Goal: Task Accomplishment & Management: Complete application form

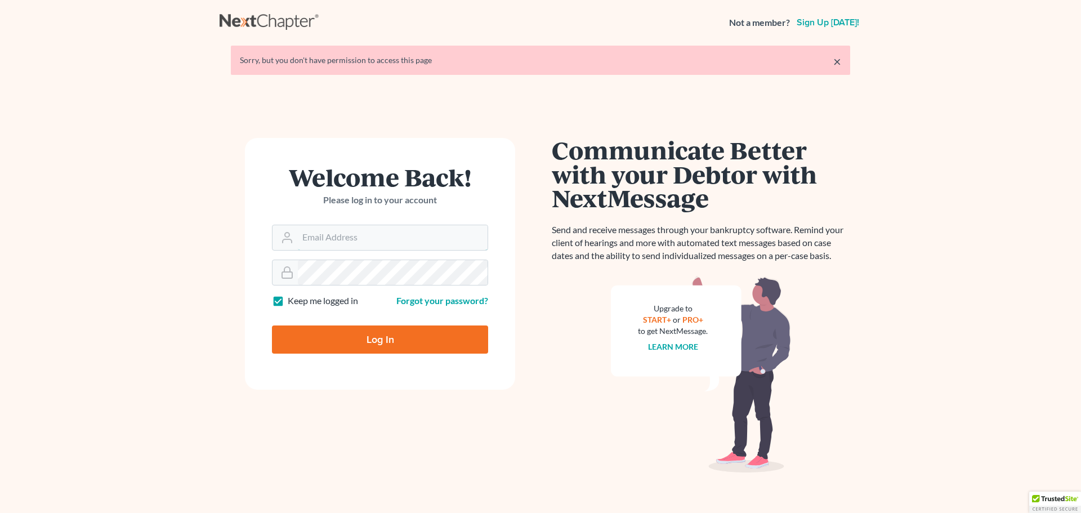
type input "[PERSON_NAME][EMAIL_ADDRESS][DOMAIN_NAME]"
click at [399, 332] on input "Log In" at bounding box center [380, 340] width 216 height 28
type input "Thinking..."
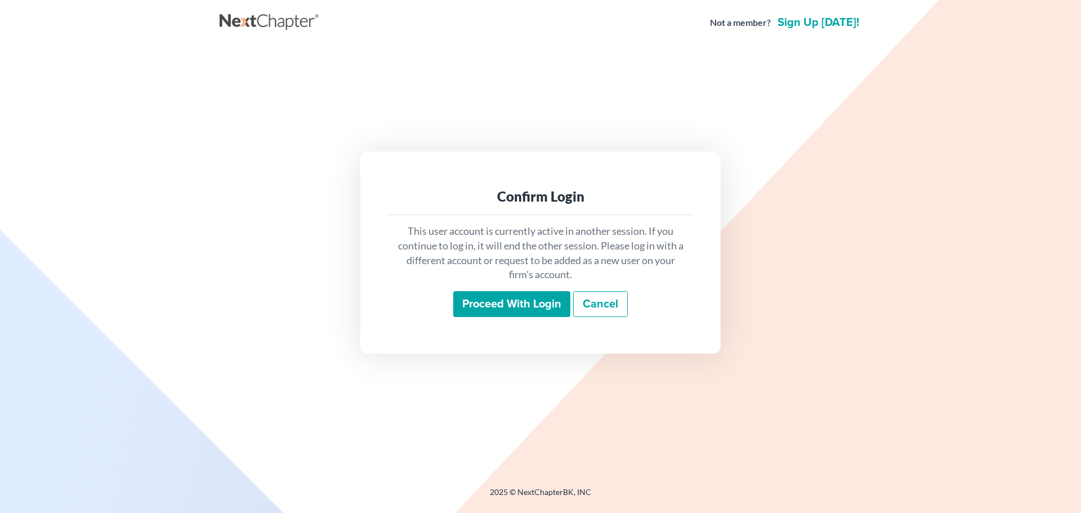
click at [458, 311] on input "Proceed with login" at bounding box center [511, 304] width 117 height 26
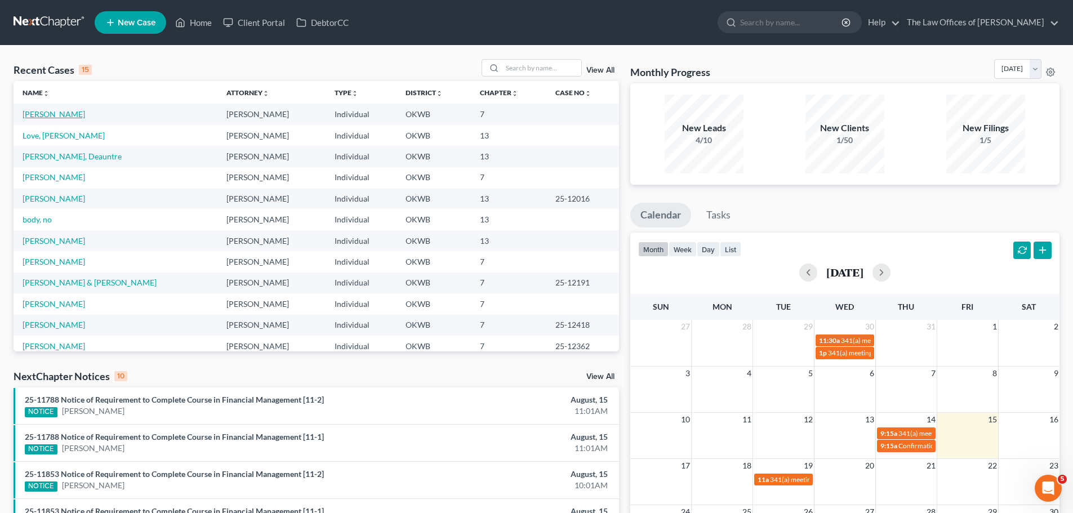
click at [62, 112] on link "[PERSON_NAME]" at bounding box center [54, 114] width 63 height 10
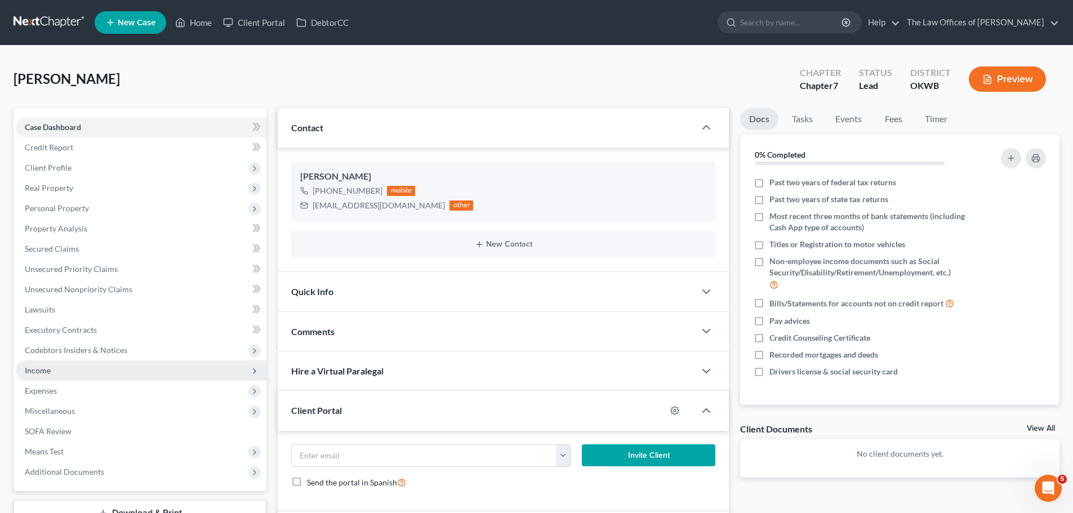
click at [92, 377] on span "Income" at bounding box center [141, 370] width 251 height 20
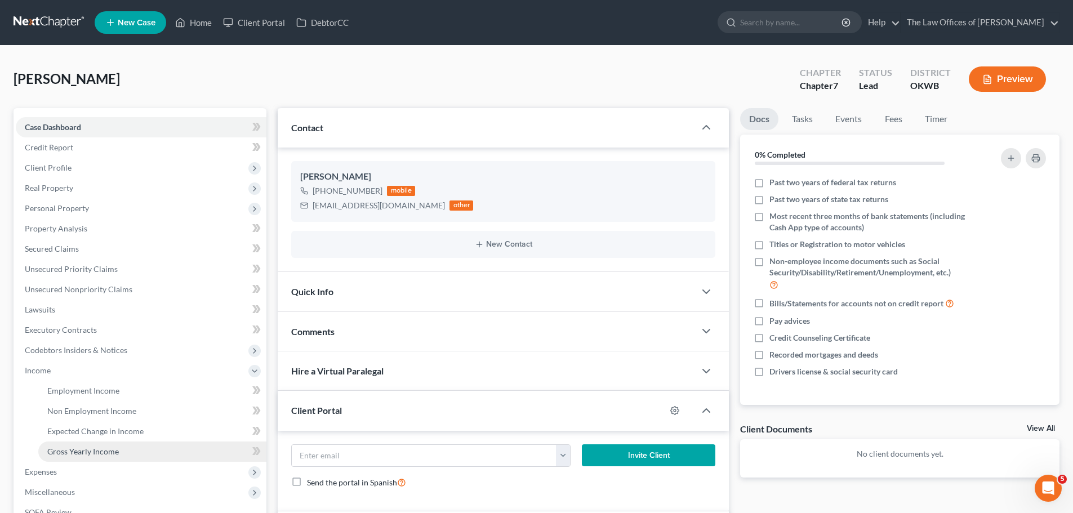
click at [88, 451] on span "Gross Yearly Income" at bounding box center [83, 452] width 72 height 10
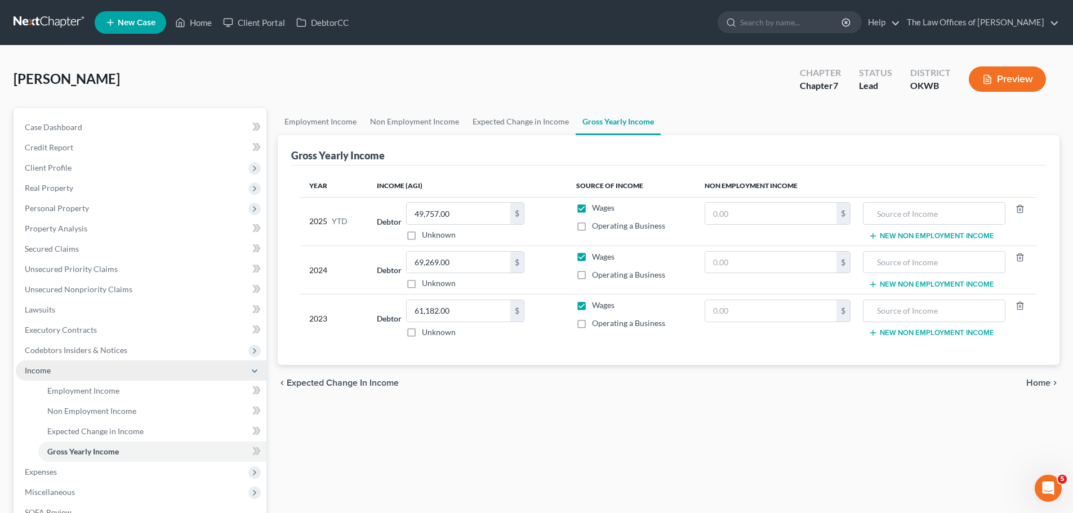
scroll to position [56, 0]
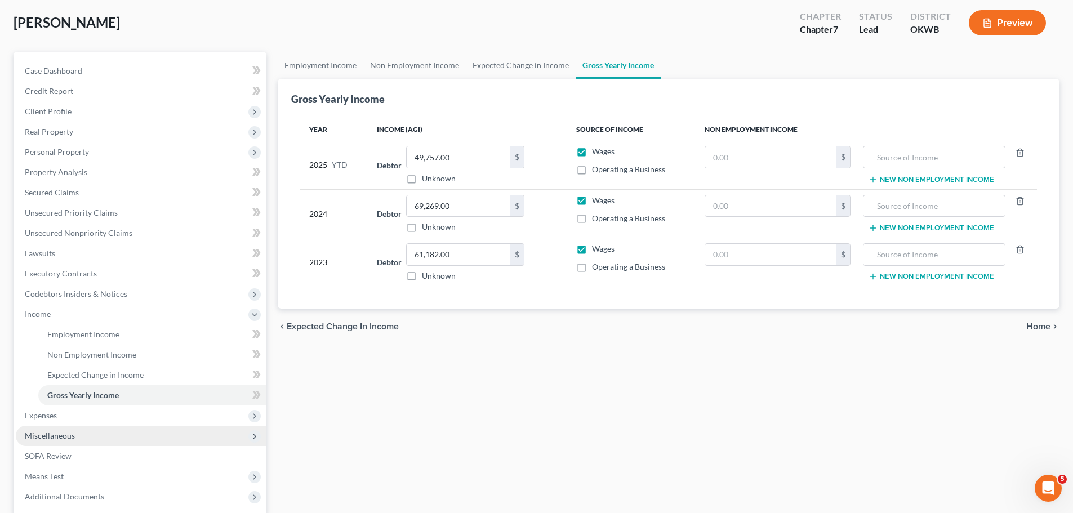
click at [79, 437] on span "Miscellaneous" at bounding box center [141, 436] width 251 height 20
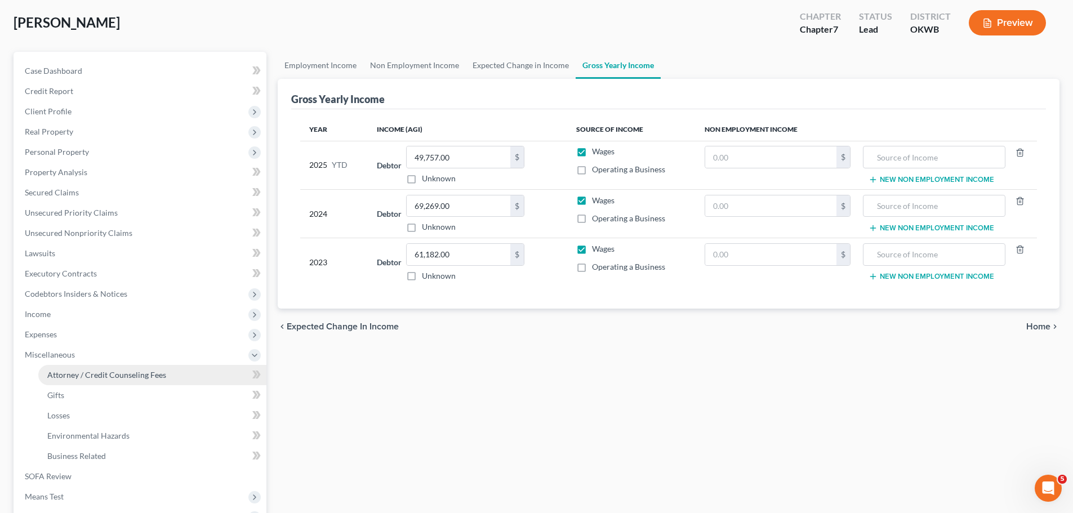
click at [175, 378] on link "Attorney / Credit Counseling Fees" at bounding box center [152, 375] width 228 height 20
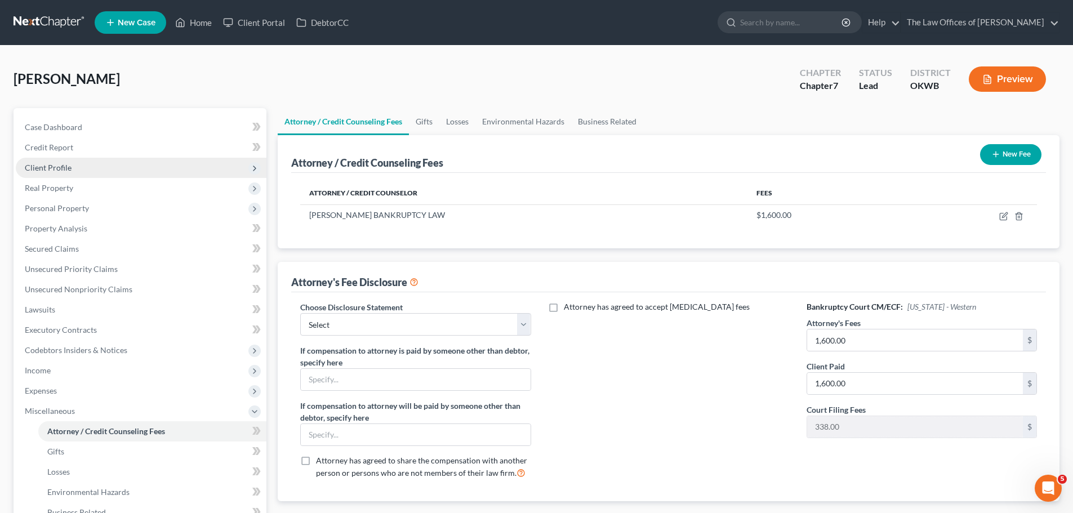
click at [101, 171] on span "Client Profile" at bounding box center [141, 168] width 251 height 20
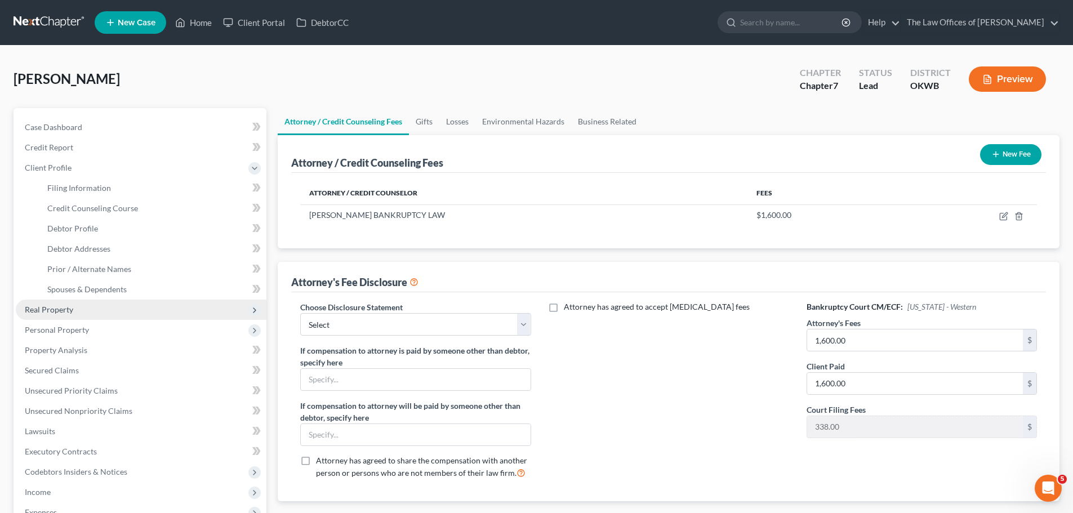
click at [74, 306] on span "Real Property" at bounding box center [141, 310] width 251 height 20
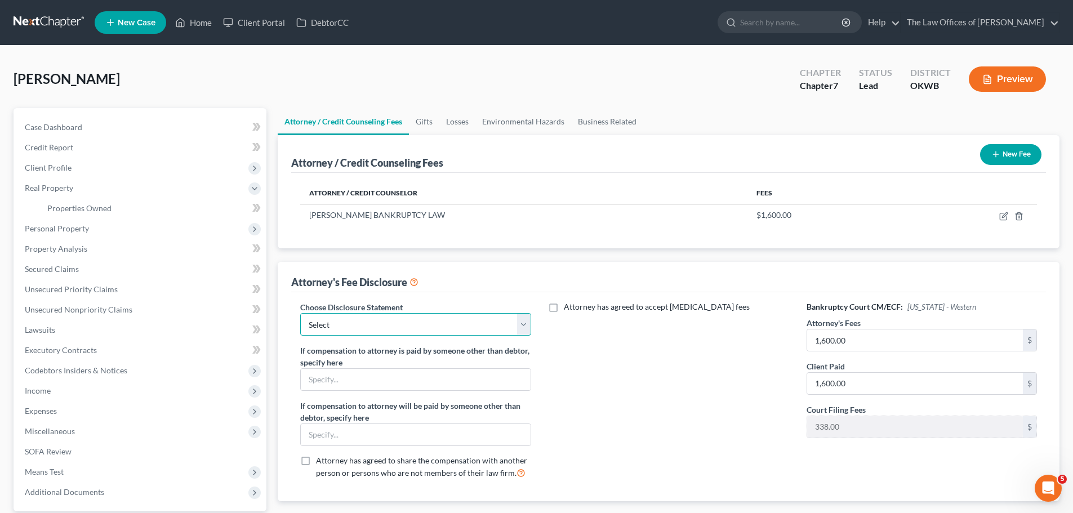
click at [320, 322] on select "Select FEE DISCLOSURE" at bounding box center [415, 324] width 230 height 23
select select "0"
click at [300, 313] on select "Select FEE DISCLOSURE" at bounding box center [415, 324] width 230 height 23
click at [104, 216] on link "Properties Owned" at bounding box center [152, 208] width 228 height 20
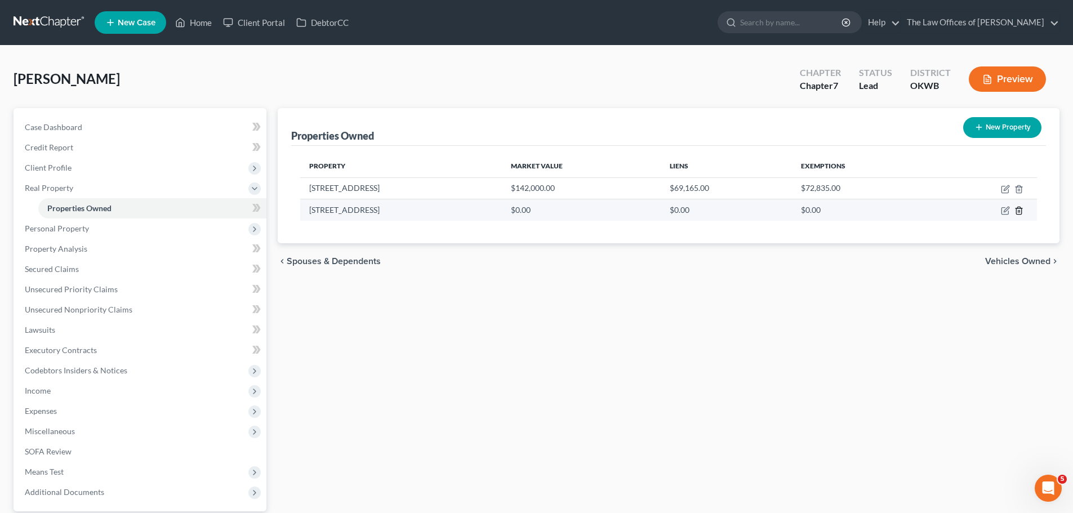
click at [1019, 211] on line "button" at bounding box center [1019, 212] width 0 height 2
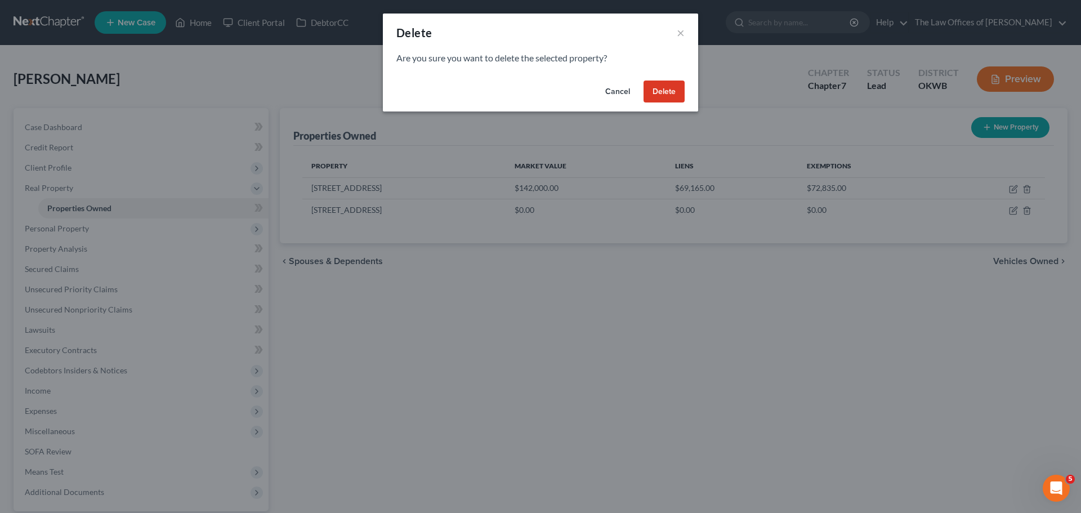
click at [678, 90] on button "Delete" at bounding box center [664, 92] width 41 height 23
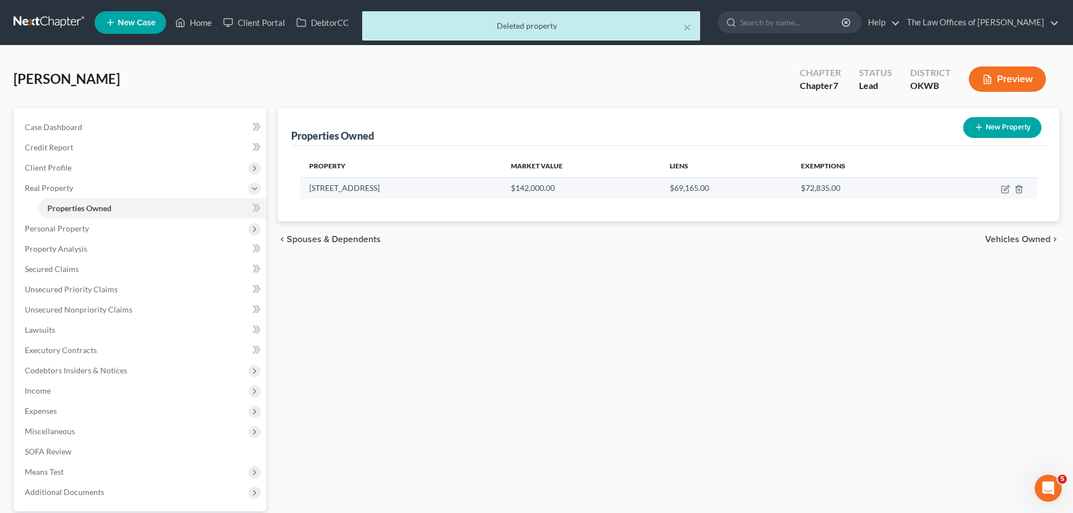
click at [432, 184] on td "[STREET_ADDRESS]" at bounding box center [401, 187] width 202 height 21
click at [373, 190] on td "[STREET_ADDRESS]" at bounding box center [401, 187] width 202 height 21
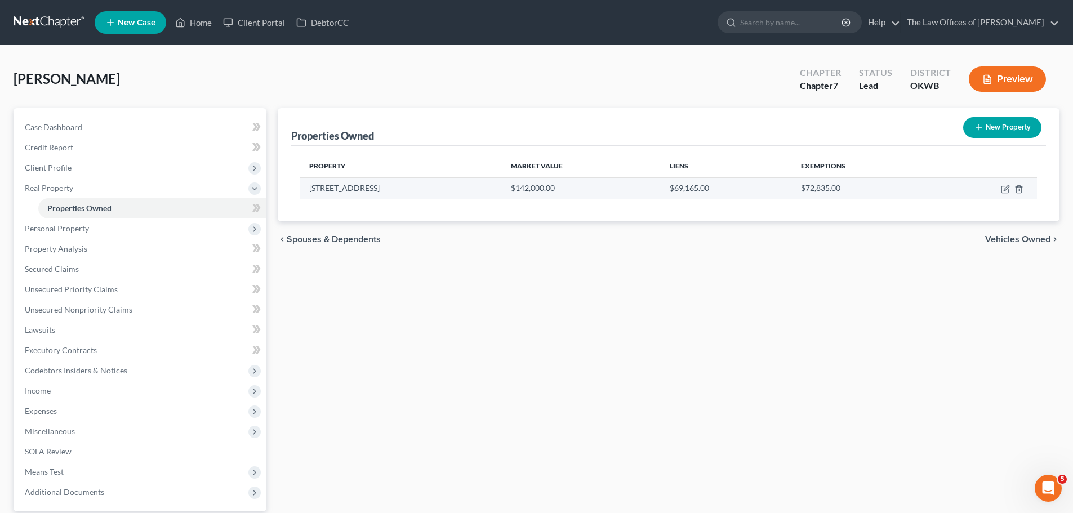
click at [996, 186] on td at bounding box center [985, 187] width 102 height 21
click at [1005, 186] on icon "button" at bounding box center [1005, 189] width 9 height 9
select select "37"
select select "0"
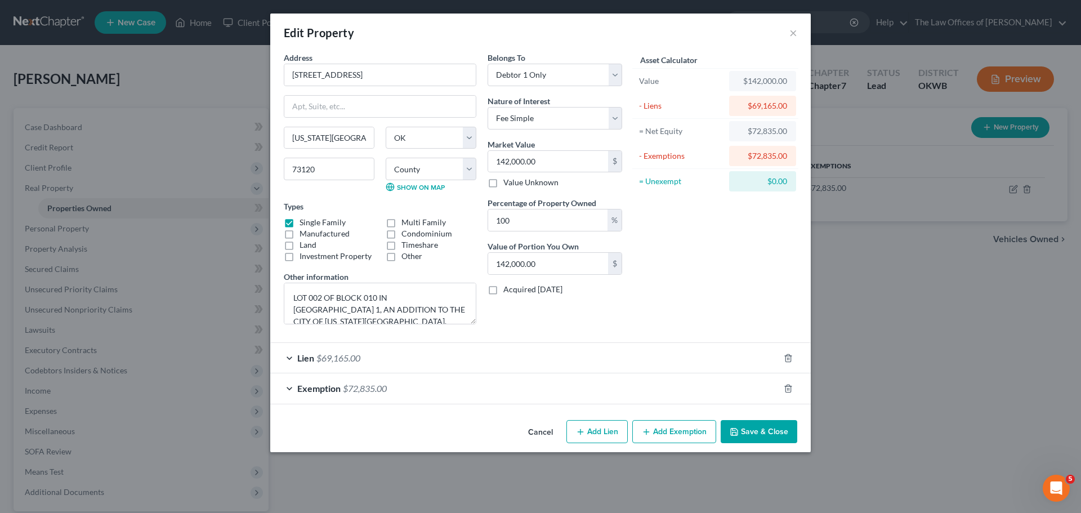
click at [781, 430] on button "Save & Close" at bounding box center [759, 432] width 77 height 24
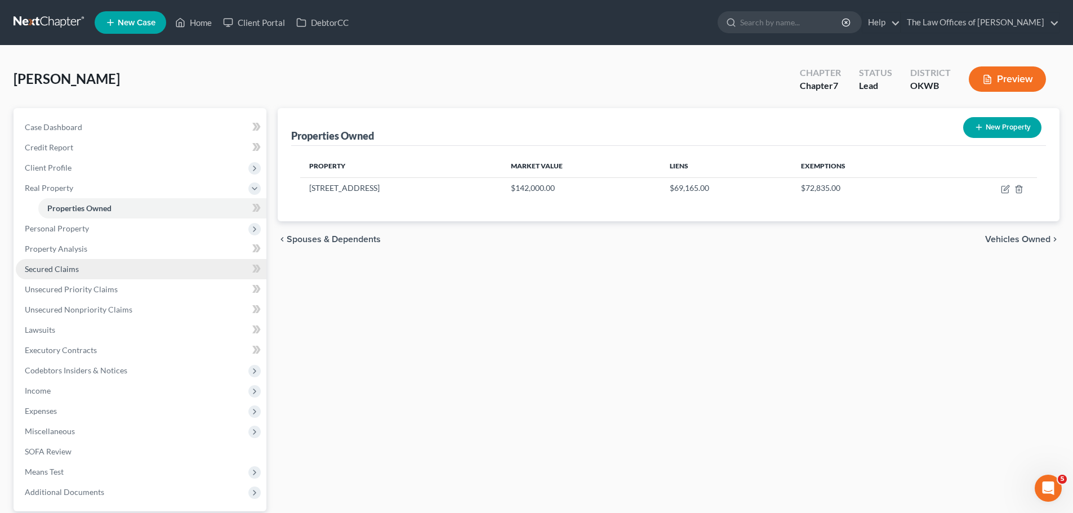
click at [132, 270] on link "Secured Claims" at bounding box center [141, 269] width 251 height 20
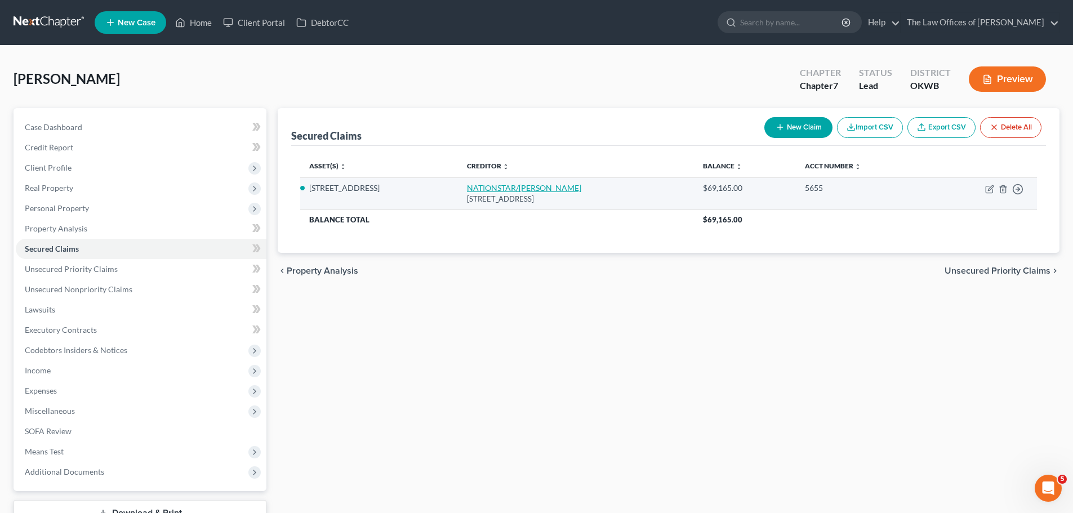
click at [532, 192] on link "NATIONSTAR/[PERSON_NAME]" at bounding box center [524, 188] width 114 height 10
select select "45"
select select "2"
select select "0"
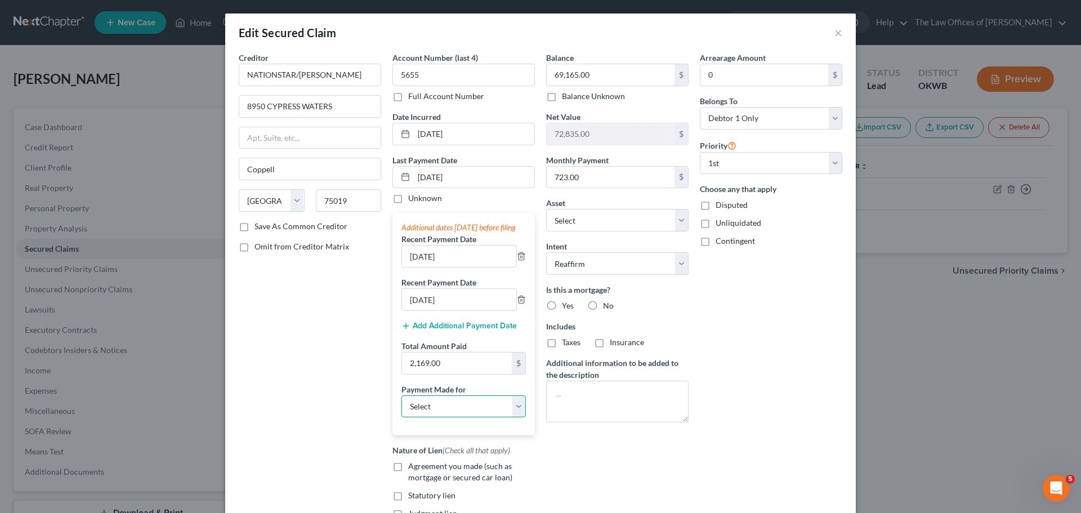
click at [444, 417] on select "Select Car Credit Card Loan Repayment Mortgage Other Suppliers Or Vendors" at bounding box center [464, 406] width 124 height 23
select select "3"
click at [402, 406] on select "Select Car Credit Card Loan Repayment Mortgage Other Suppliers Or Vendors" at bounding box center [464, 406] width 124 height 23
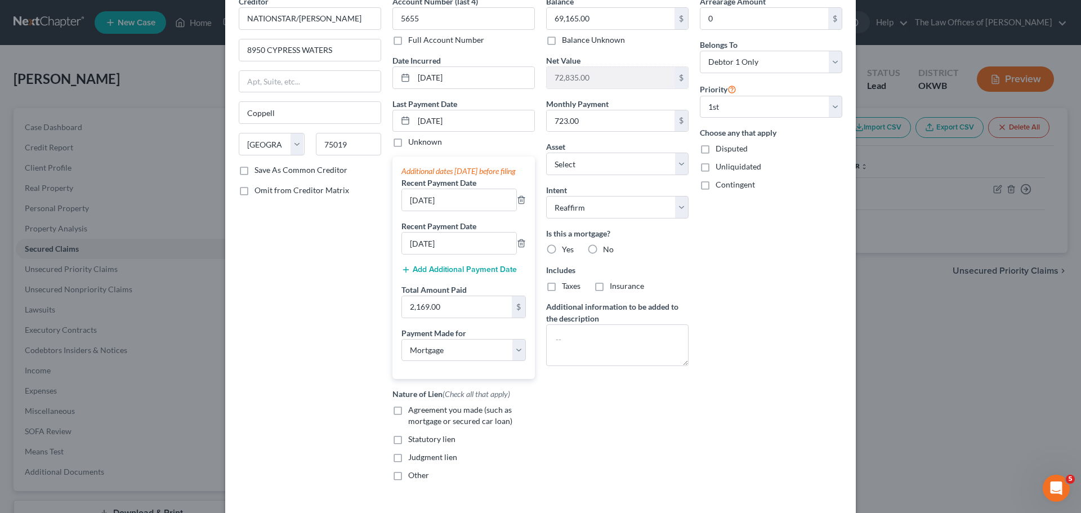
click at [404, 414] on div "Nature of Lien (Check all that apply) Agreement you made (such as mortgage or s…" at bounding box center [464, 434] width 142 height 93
click at [408, 424] on label "Agreement you made (such as mortgage or secured car loan)" at bounding box center [471, 415] width 127 height 23
click at [413, 412] on input "Agreement you made (such as mortgage or secured car loan)" at bounding box center [416, 407] width 7 height 7
checkbox input "true"
click at [562, 281] on label "Taxes" at bounding box center [571, 285] width 19 height 11
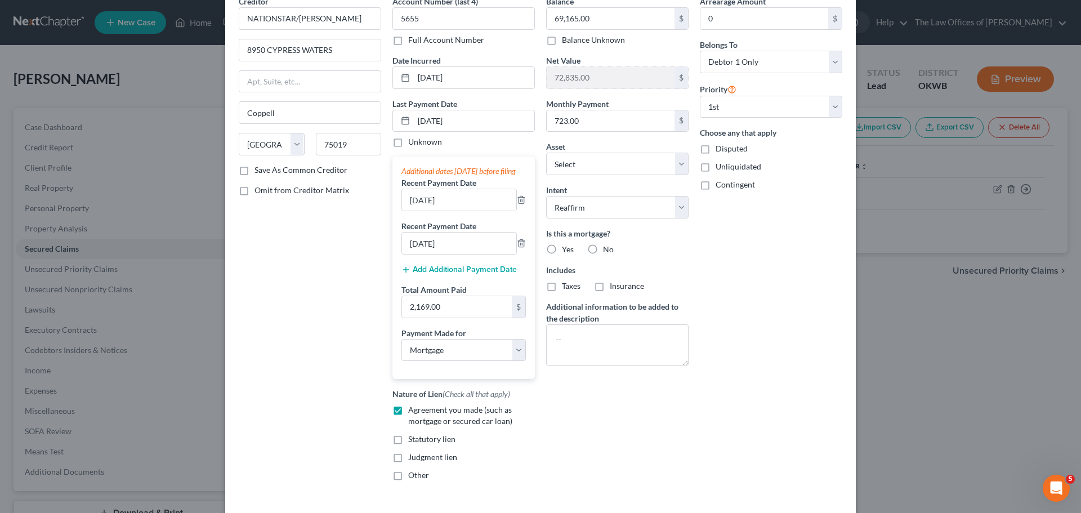
click at [567, 281] on input "Taxes" at bounding box center [570, 283] width 7 height 7
checkbox input "true"
click at [562, 249] on label "Yes" at bounding box center [568, 249] width 12 height 11
click at [567, 249] on input "Yes" at bounding box center [570, 247] width 7 height 7
radio input "true"
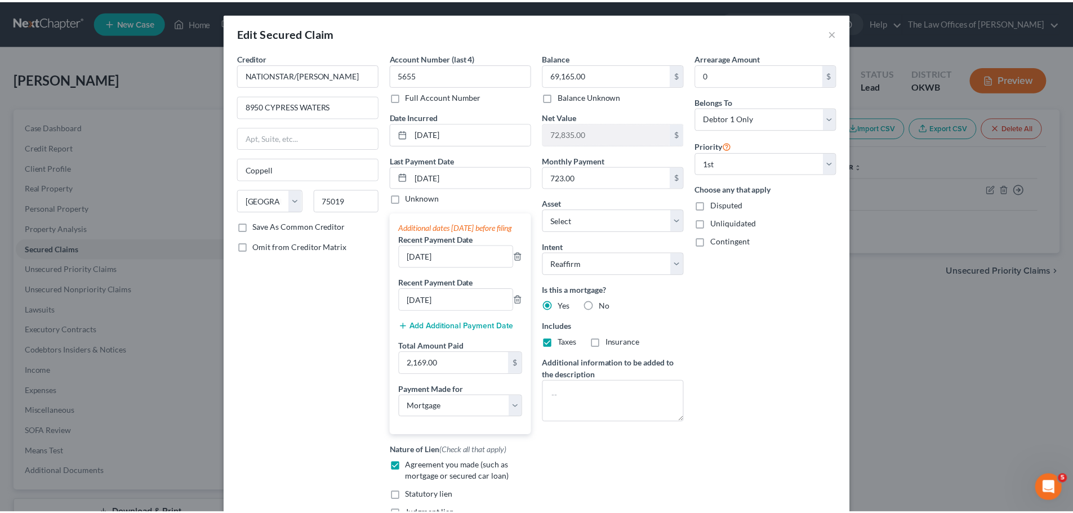
scroll to position [124, 0]
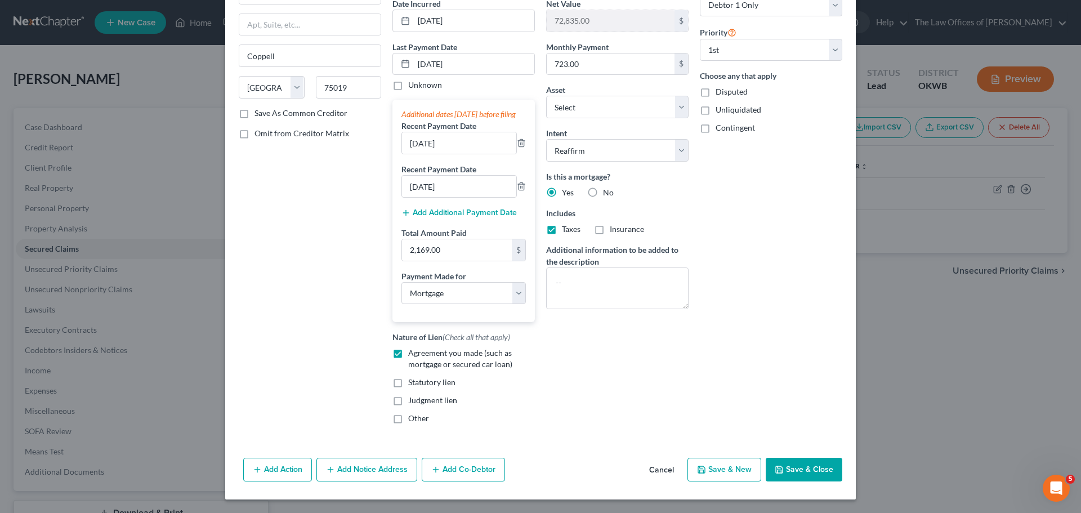
click at [784, 464] on button "Save & Close" at bounding box center [804, 470] width 77 height 24
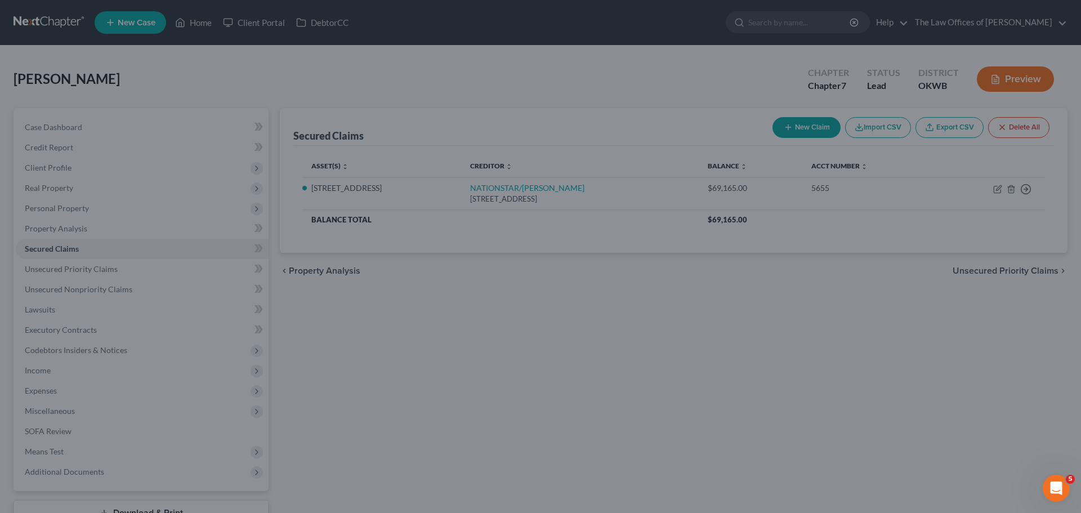
select select "8"
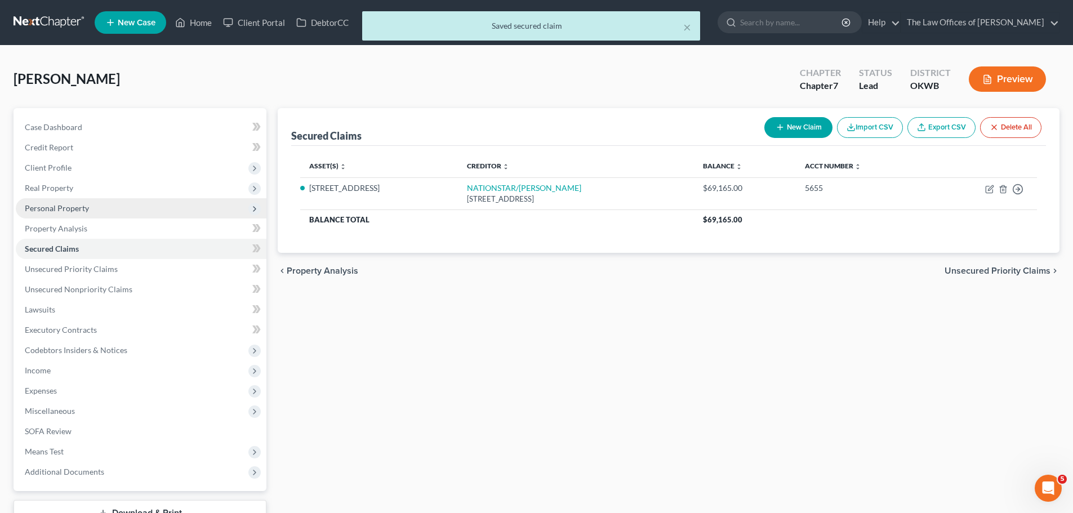
click at [75, 209] on span "Personal Property" at bounding box center [57, 208] width 64 height 10
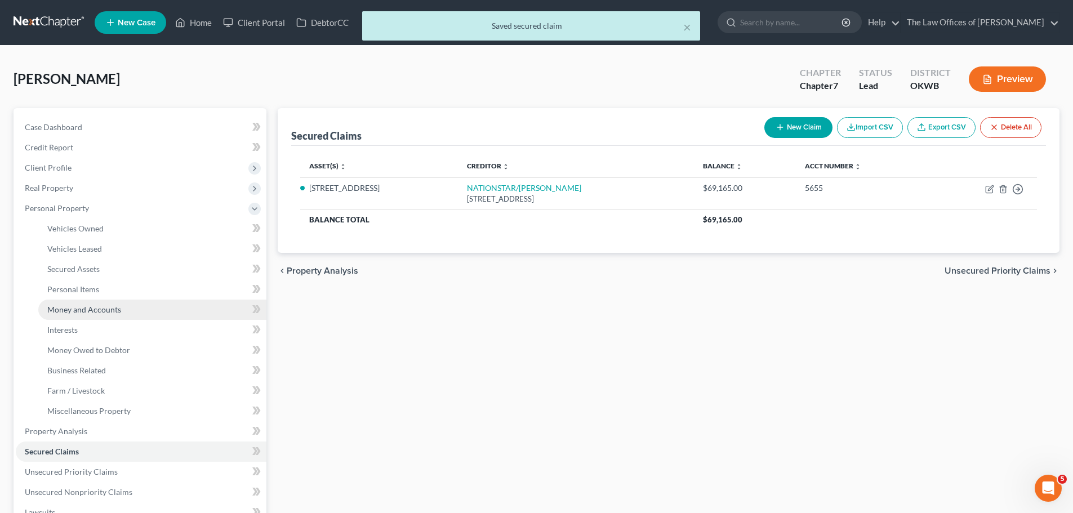
click at [89, 310] on span "Money and Accounts" at bounding box center [84, 310] width 74 height 10
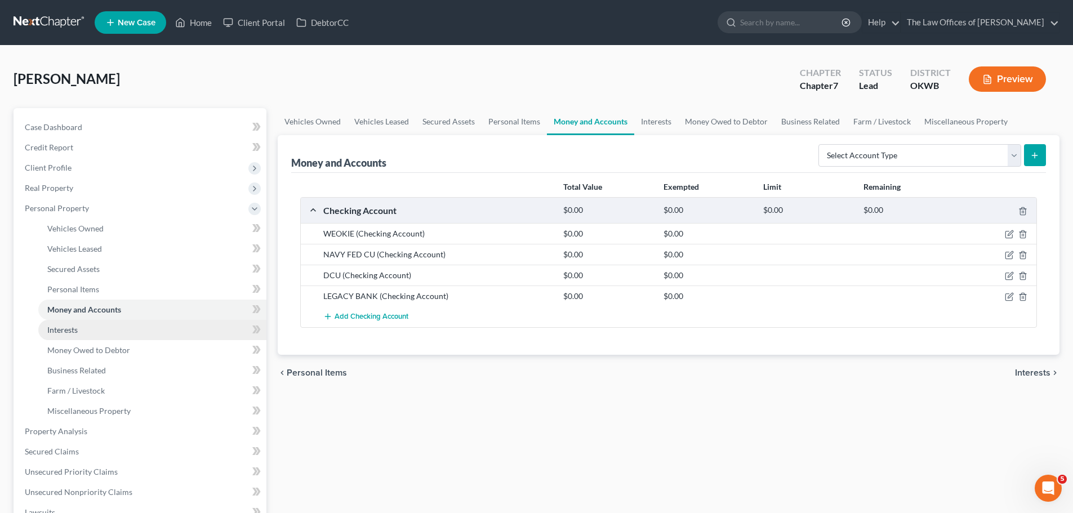
click at [91, 324] on link "Interests" at bounding box center [152, 330] width 228 height 20
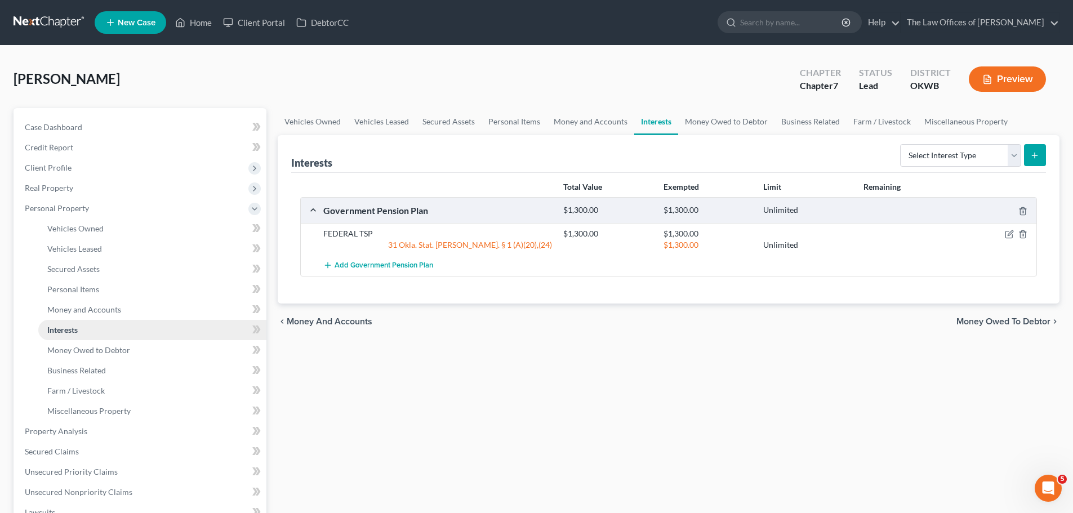
scroll to position [225, 0]
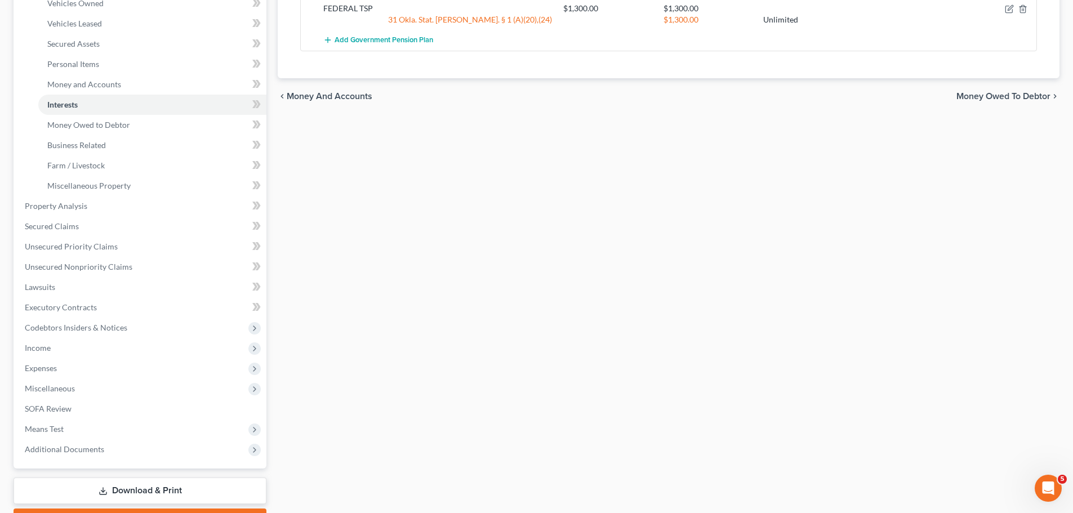
click at [154, 488] on link "Download & Print" at bounding box center [140, 491] width 253 height 26
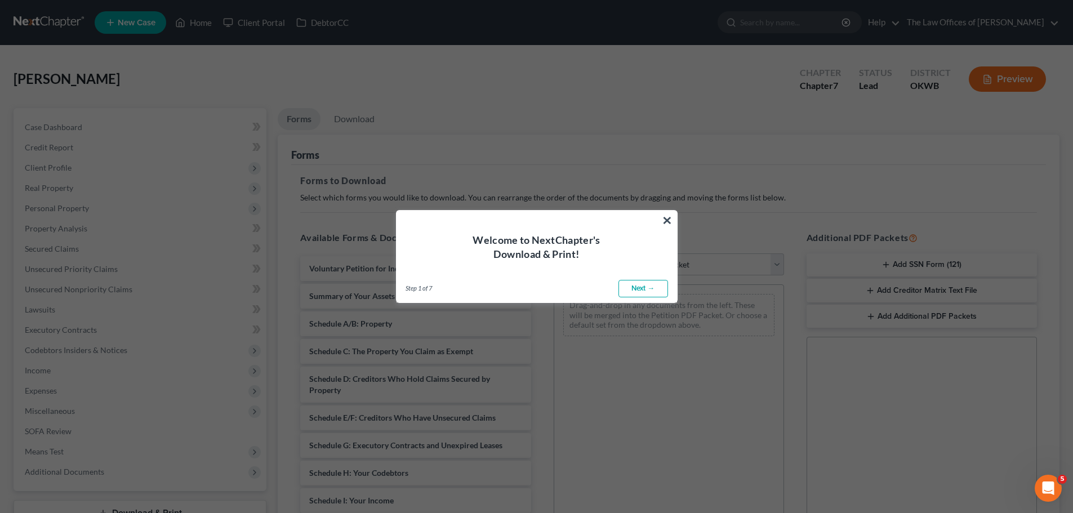
click at [654, 292] on link "Next →" at bounding box center [643, 289] width 50 height 18
select select "0"
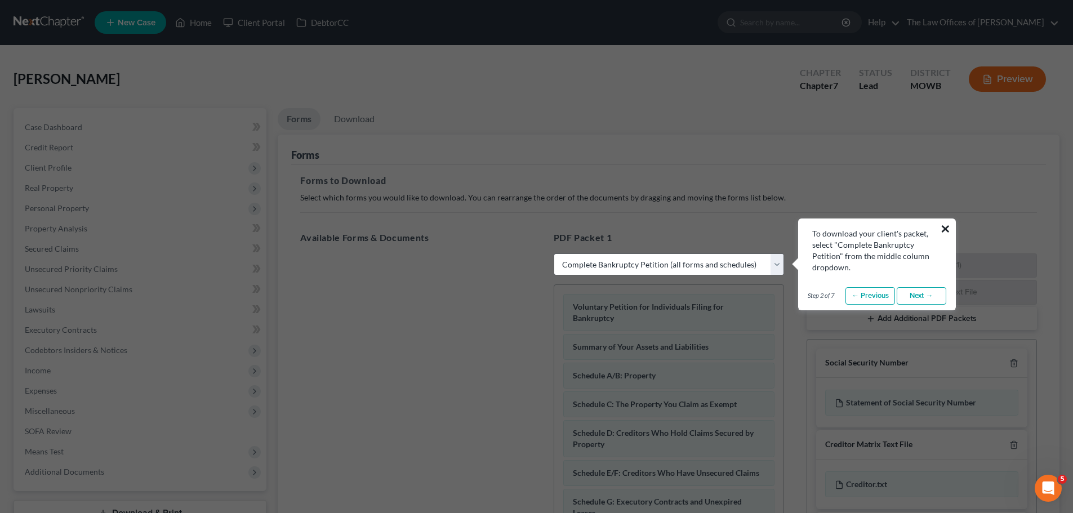
click at [949, 233] on button "×" at bounding box center [945, 229] width 11 height 18
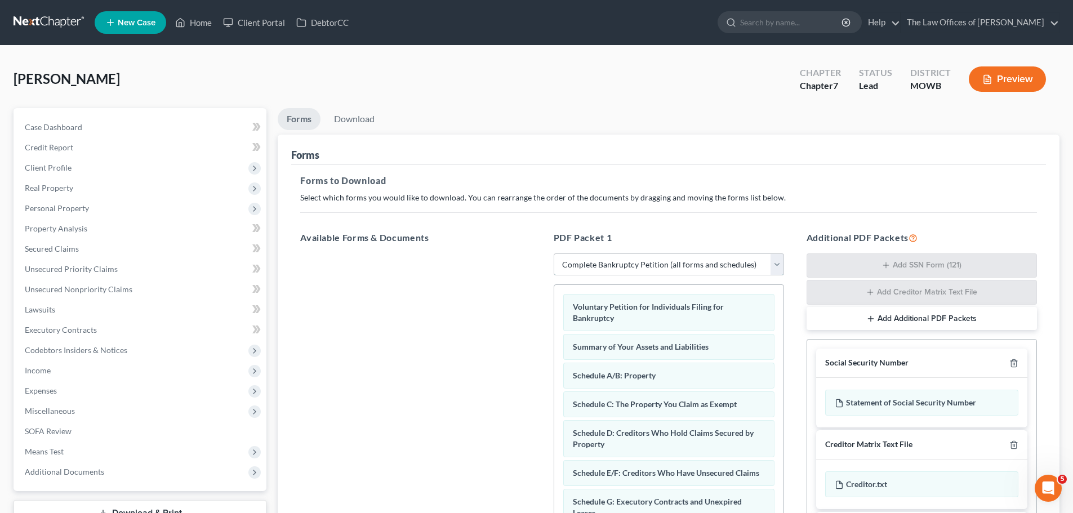
click at [687, 271] on select "Choose Default Petition PDF Packet Complete Bankruptcy Petition (all forms and …" at bounding box center [669, 264] width 230 height 23
click at [554, 253] on select "Choose Default Petition PDF Packet Complete Bankruptcy Petition (all forms and …" at bounding box center [669, 264] width 230 height 23
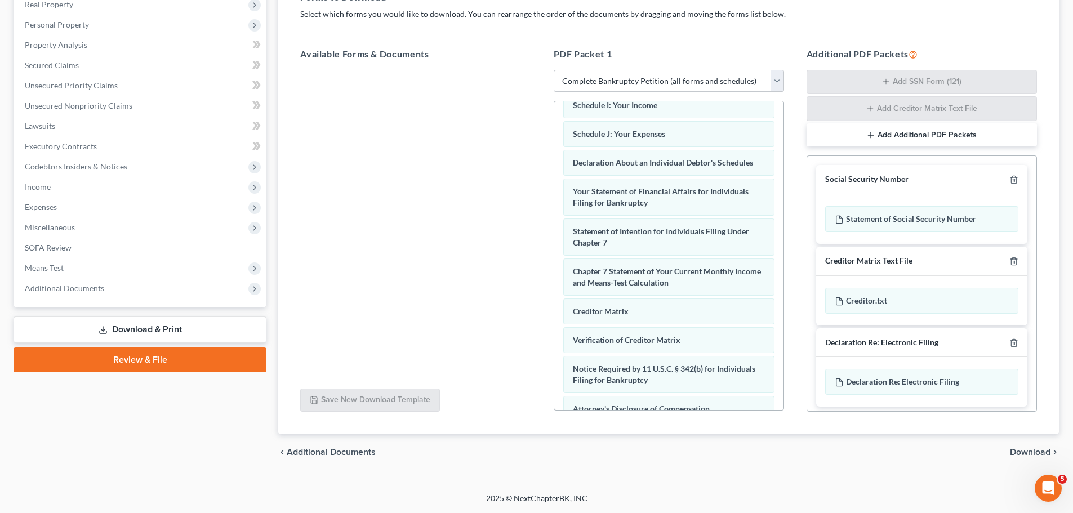
scroll to position [338, 0]
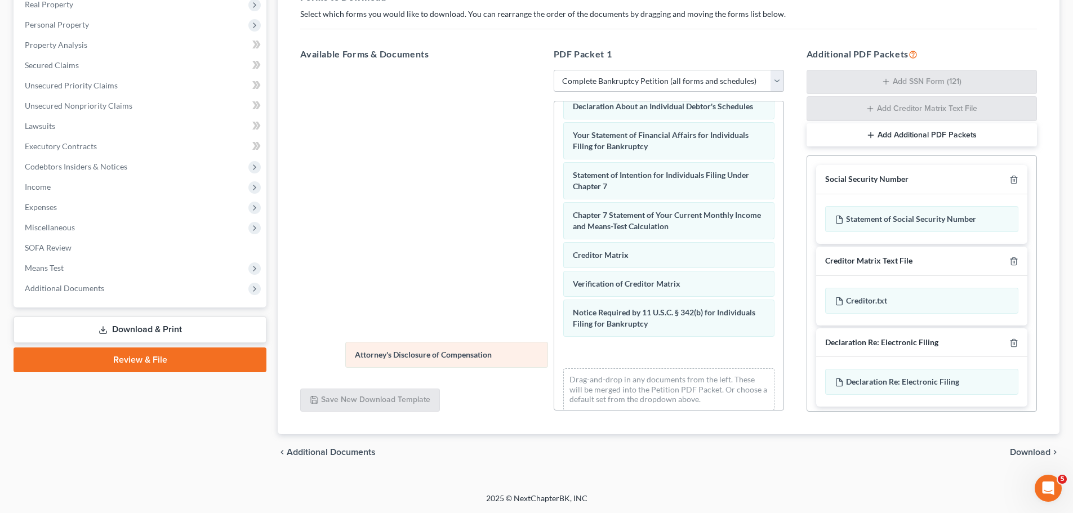
drag, startPoint x: 635, startPoint y: 367, endPoint x: 417, endPoint y: 358, distance: 218.1
click at [554, 358] on div "Attorney's Disclosure of Compensation Voluntary Petition for Individuals Filing…" at bounding box center [668, 91] width 229 height 656
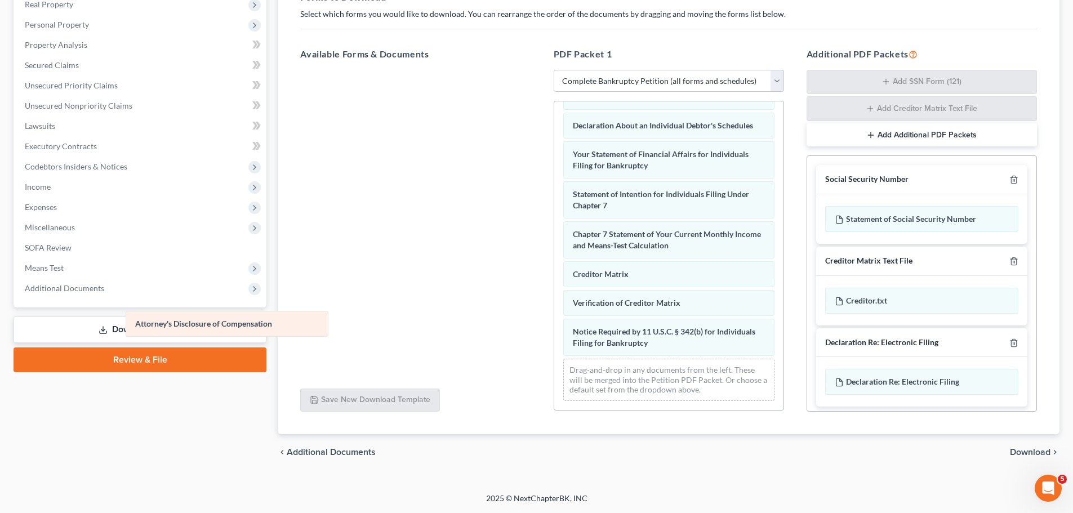
scroll to position [330, 0]
drag, startPoint x: 592, startPoint y: 368, endPoint x: 44, endPoint y: 307, distance: 550.7
click at [554, 307] on div "Attorney's Disclosure of Compensation Voluntary Petition for Individuals Filing…" at bounding box center [668, 96] width 229 height 627
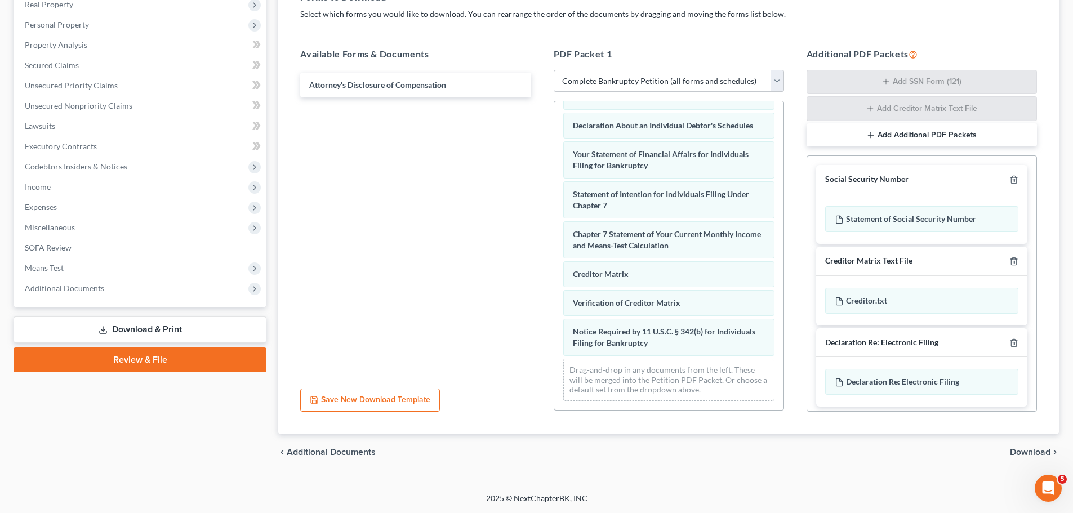
click at [1041, 454] on span "Download" at bounding box center [1030, 452] width 41 height 9
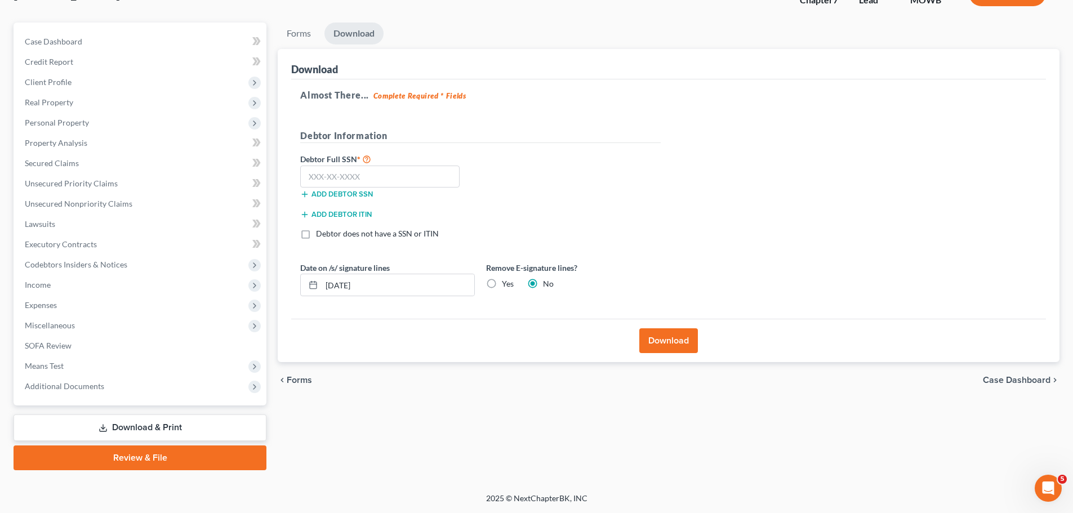
scroll to position [86, 0]
click at [369, 176] on input "text" at bounding box center [379, 177] width 159 height 23
type input "445-04-8802"
click at [502, 279] on label "Yes" at bounding box center [508, 283] width 12 height 11
click at [506, 279] on input "Yes" at bounding box center [509, 281] width 7 height 7
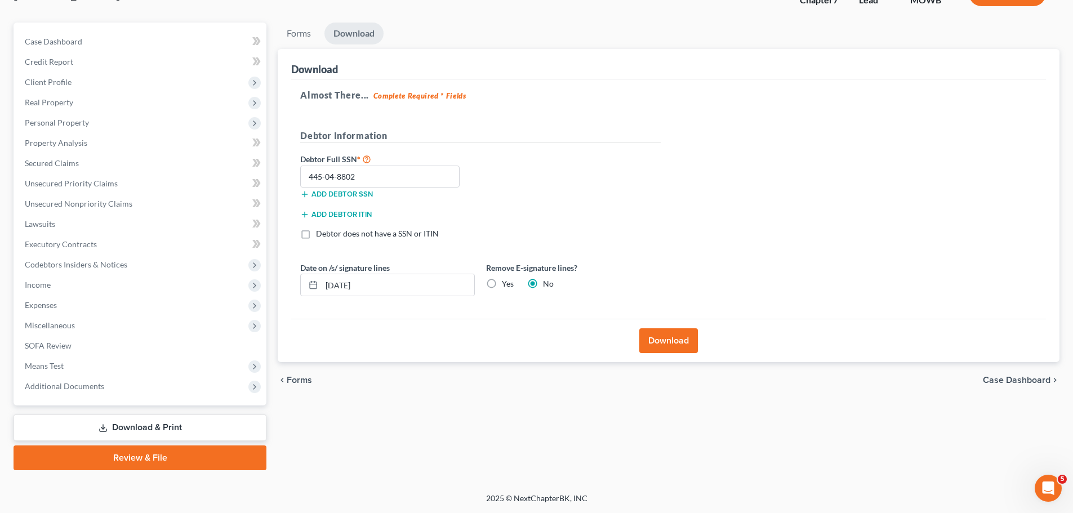
radio input "true"
radio input "false"
click at [663, 341] on button "Download" at bounding box center [668, 340] width 59 height 25
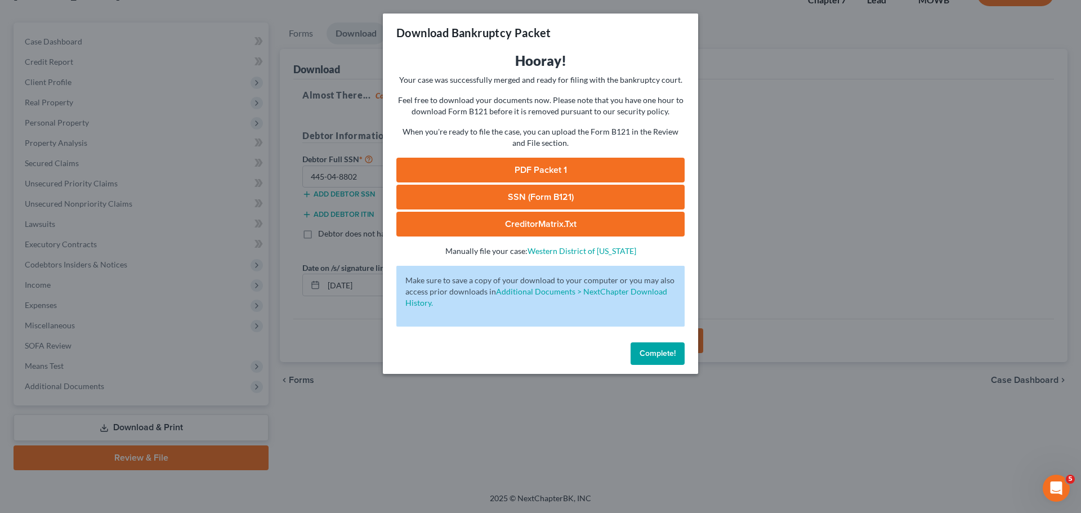
drag, startPoint x: 638, startPoint y: 233, endPoint x: 939, endPoint y: 157, distance: 310.7
click at [939, 157] on div "Download Bankruptcy Packet Hooray! Your case was successfully merged and ready …" at bounding box center [540, 256] width 1081 height 513
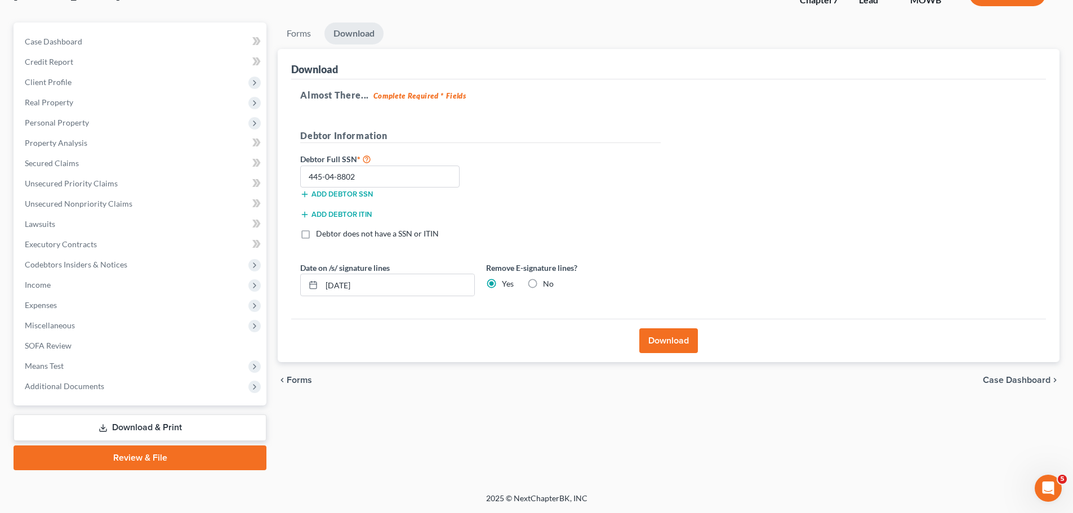
click at [670, 340] on button "Download" at bounding box center [668, 340] width 59 height 25
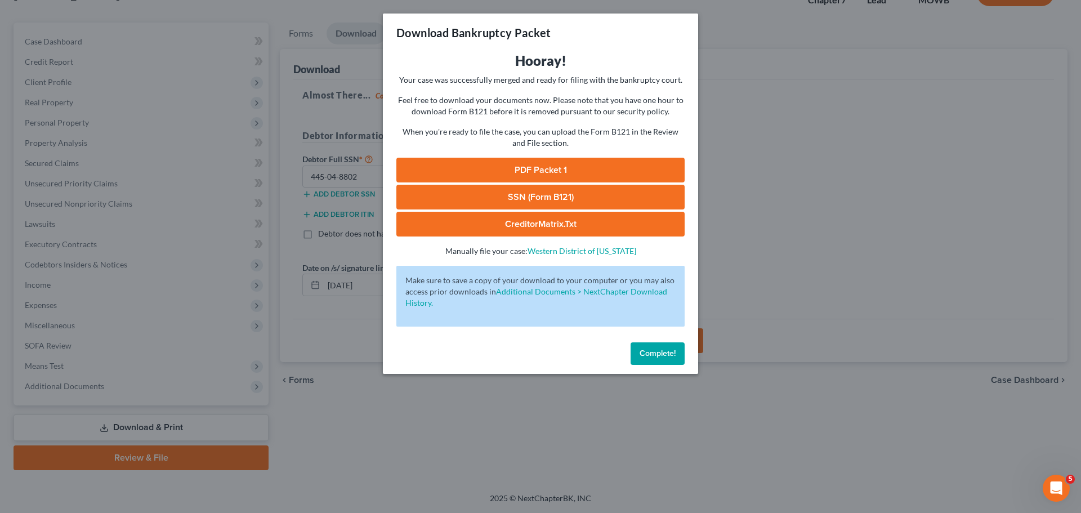
click at [451, 171] on link "PDF Packet 1" at bounding box center [540, 170] width 288 height 25
click at [536, 193] on link "SSN (Form B121)" at bounding box center [540, 197] width 288 height 25
click at [650, 365] on div "Complete!" at bounding box center [540, 356] width 315 height 36
click at [681, 346] on button "Complete!" at bounding box center [658, 353] width 54 height 23
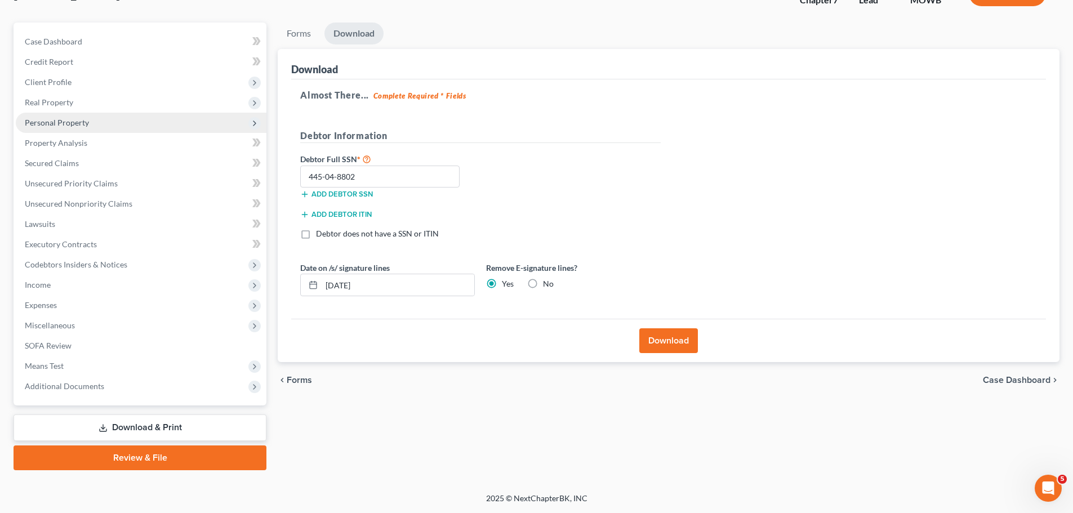
click at [82, 130] on span "Personal Property" at bounding box center [141, 123] width 251 height 20
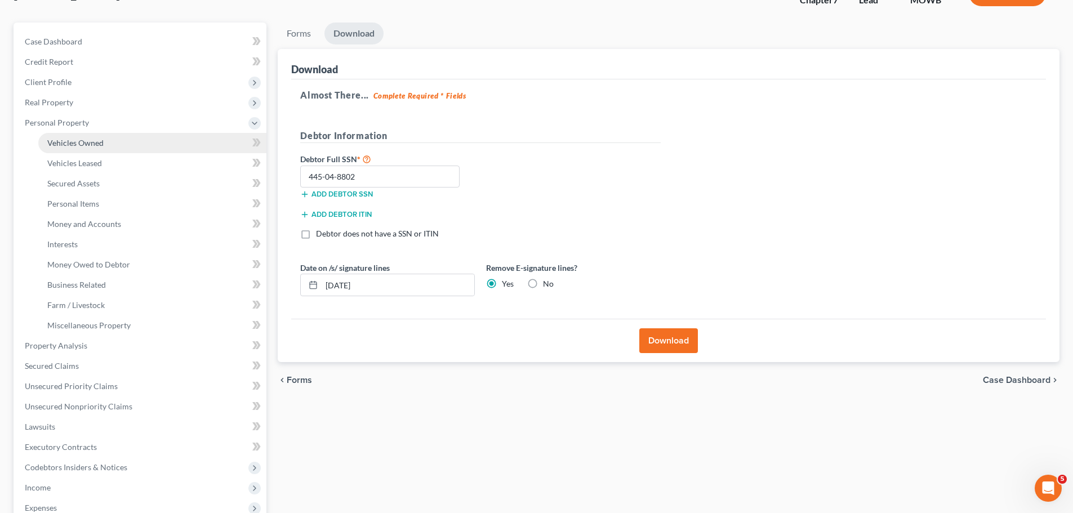
click at [86, 140] on span "Vehicles Owned" at bounding box center [75, 143] width 56 height 10
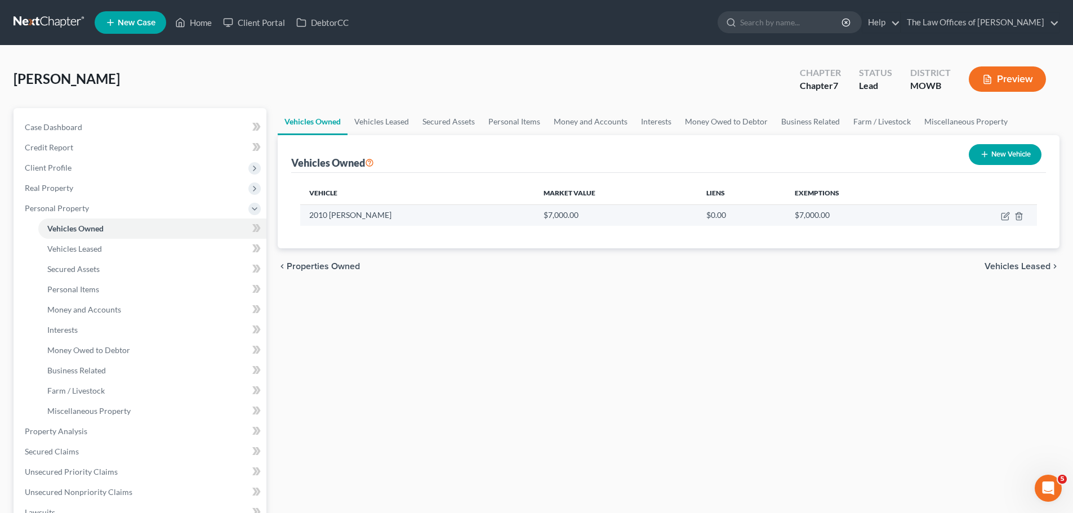
click at [424, 218] on td "2010 [PERSON_NAME]" at bounding box center [417, 214] width 234 height 21
click at [1001, 214] on icon "button" at bounding box center [1004, 216] width 7 height 7
select select "0"
select select "16"
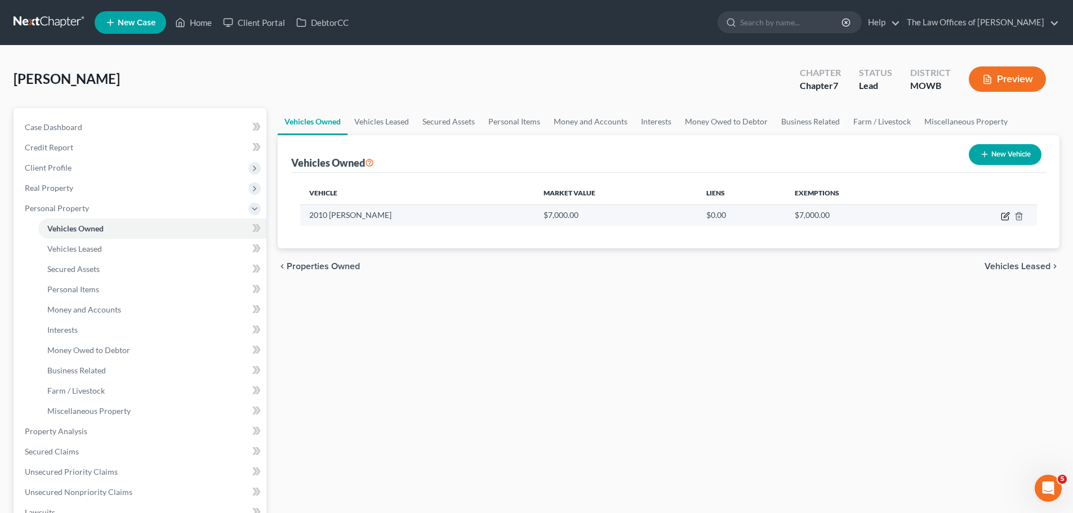
select select "3"
select select "0"
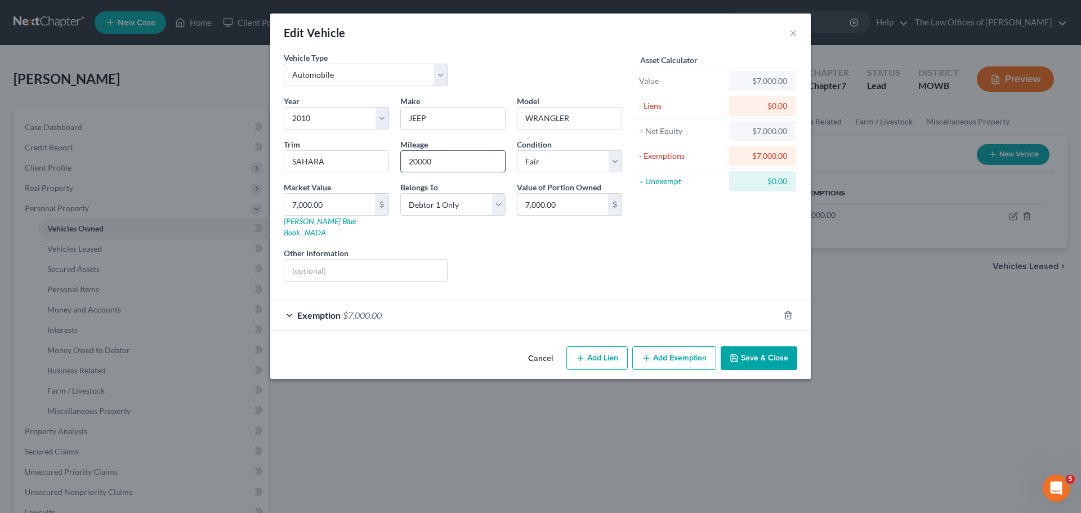
click at [447, 157] on input "20000" at bounding box center [453, 161] width 104 height 21
type input "208000"
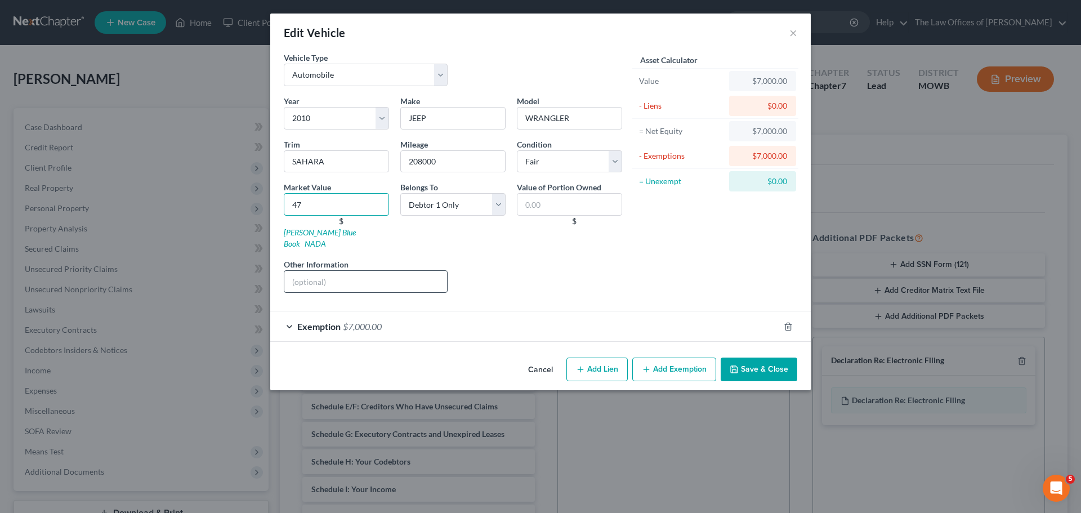
type input "4"
type input "4,000"
click at [757, 358] on button "Save & Close" at bounding box center [759, 370] width 77 height 24
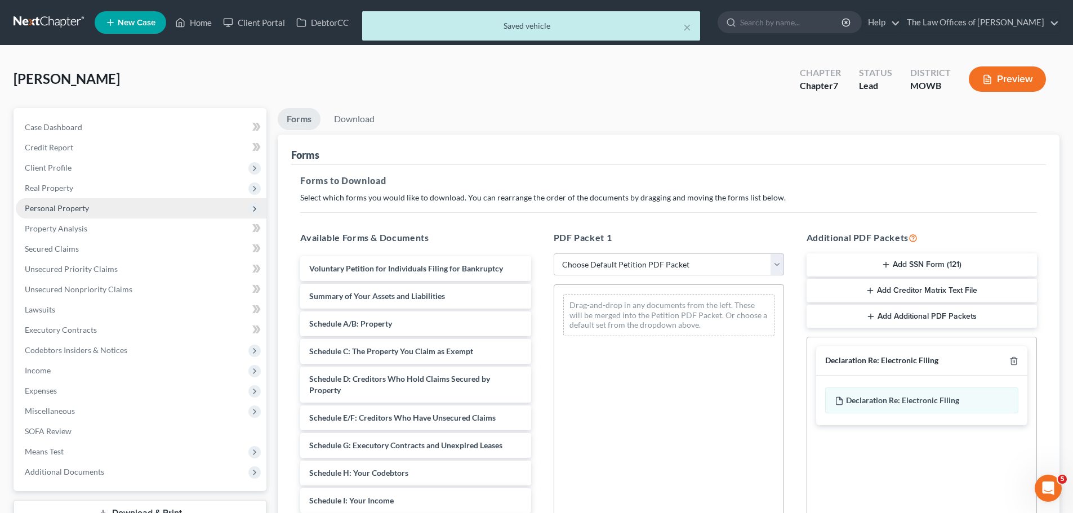
click at [74, 214] on span "Personal Property" at bounding box center [141, 208] width 251 height 20
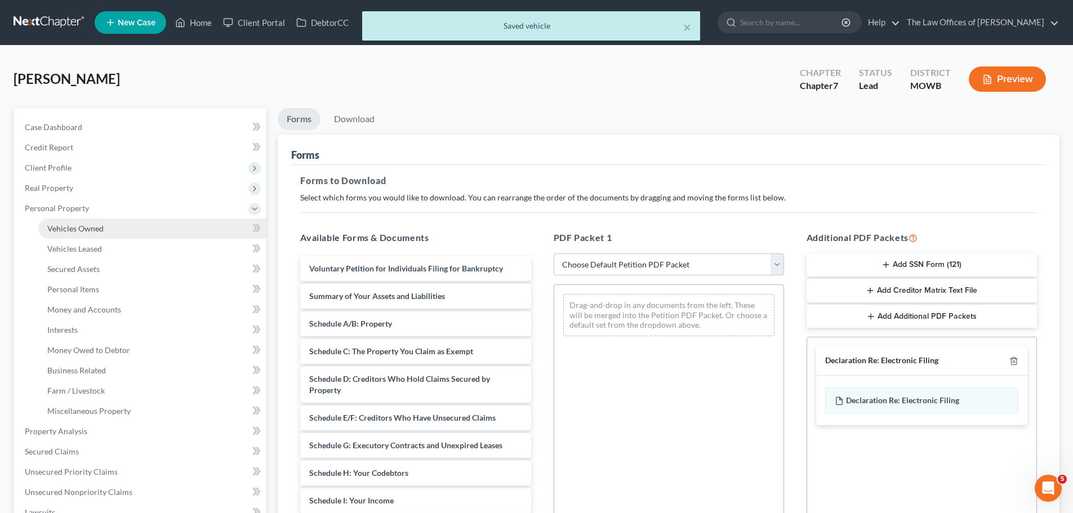
click at [121, 220] on link "Vehicles Owned" at bounding box center [152, 229] width 228 height 20
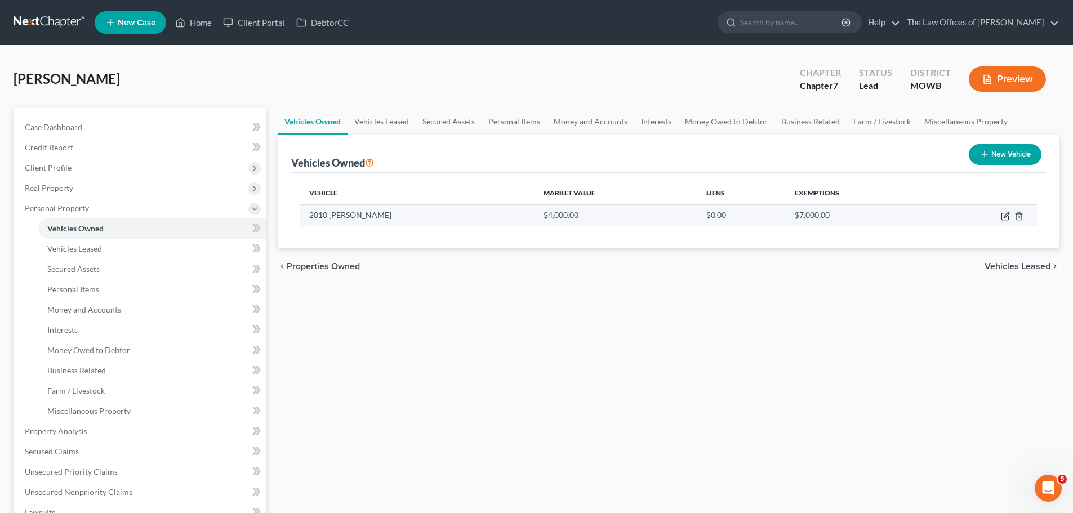
click at [1005, 217] on icon "button" at bounding box center [1006, 214] width 5 height 5
select select "0"
select select "16"
select select "3"
select select "0"
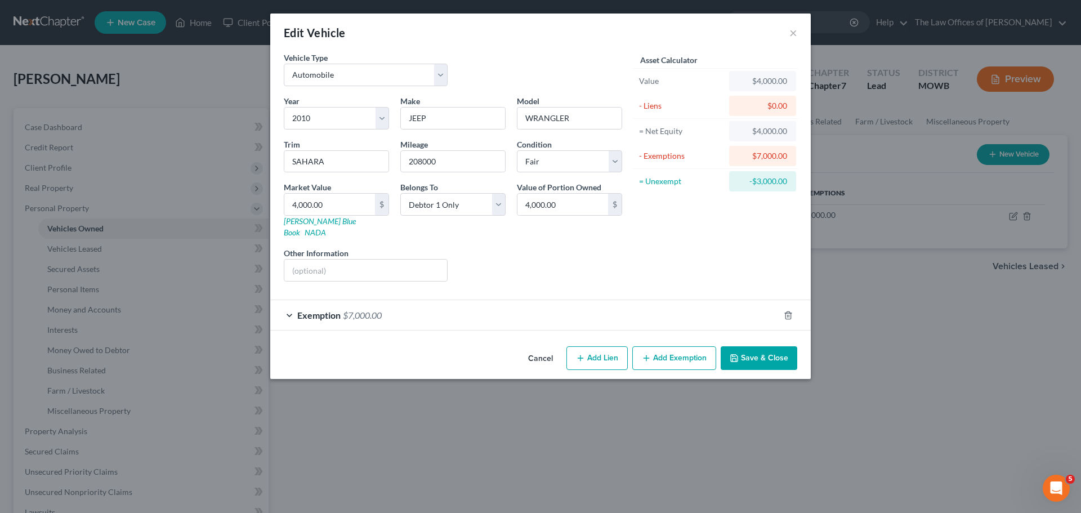
click at [740, 159] on div "$7,000.00" at bounding box center [762, 155] width 49 height 11
click at [694, 346] on button "Add Exemption" at bounding box center [674, 358] width 84 height 24
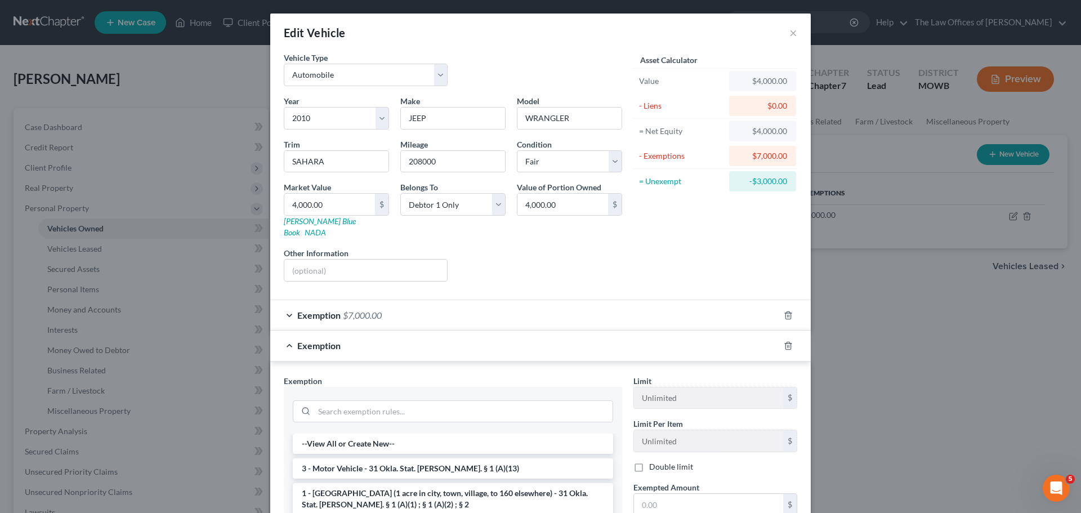
scroll to position [113, 0]
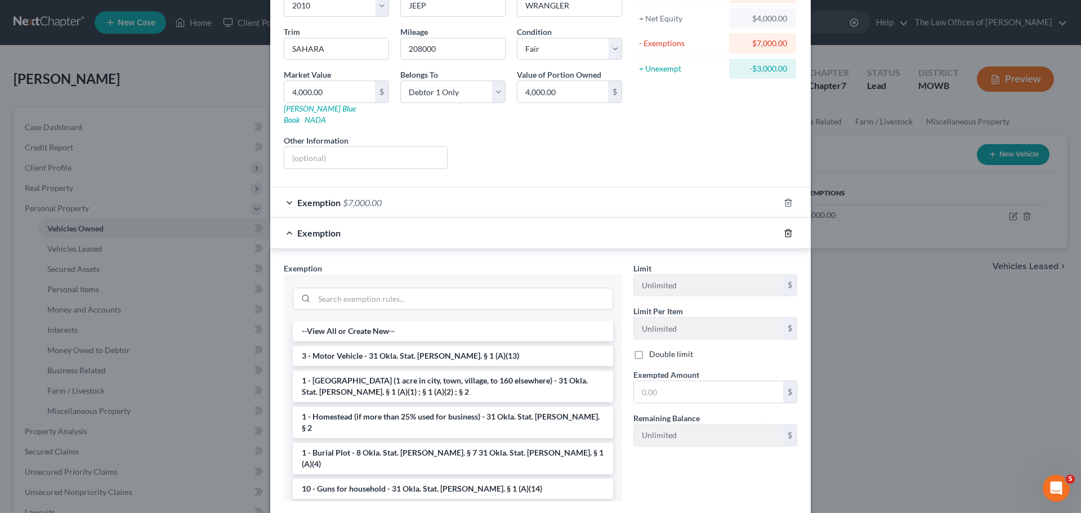
click at [784, 229] on icon "button" at bounding box center [788, 233] width 9 height 9
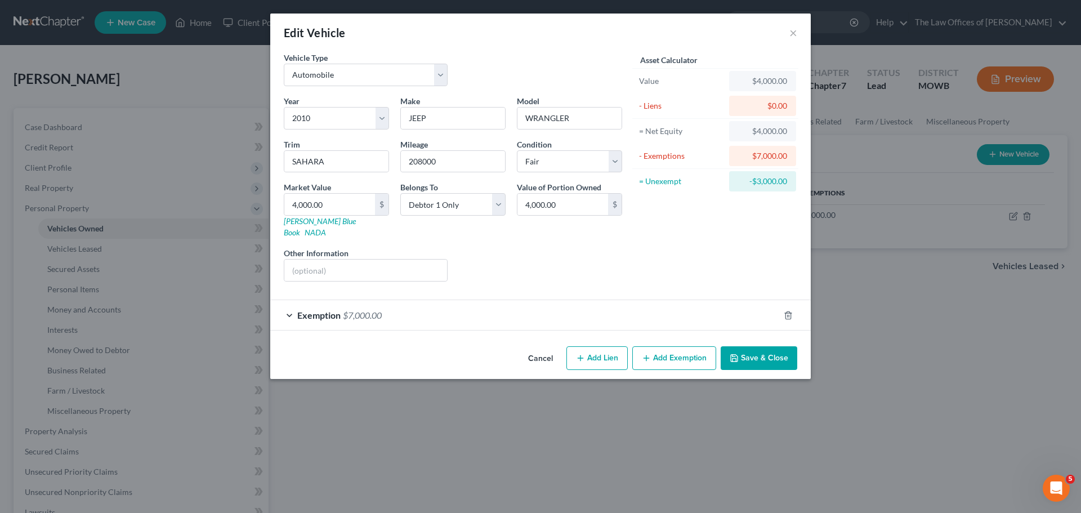
click at [361, 310] on span "$7,000.00" at bounding box center [362, 315] width 39 height 11
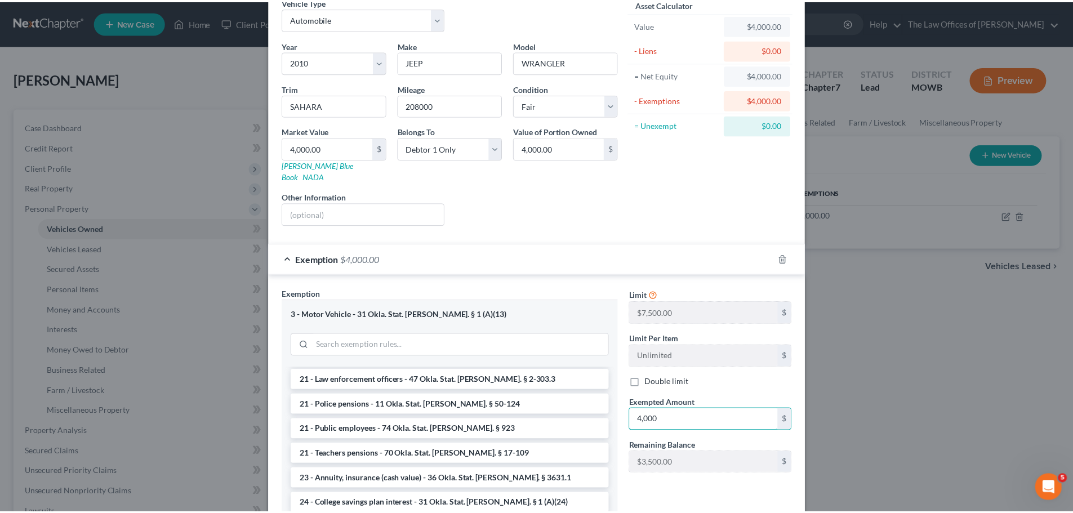
scroll to position [159, 0]
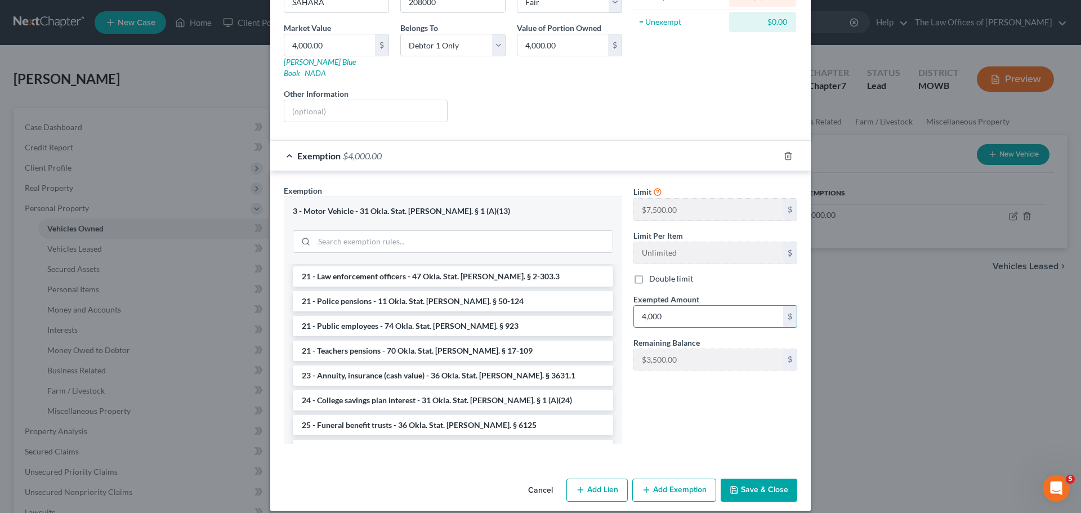
type input "4,000"
click at [747, 479] on button "Save & Close" at bounding box center [759, 491] width 77 height 24
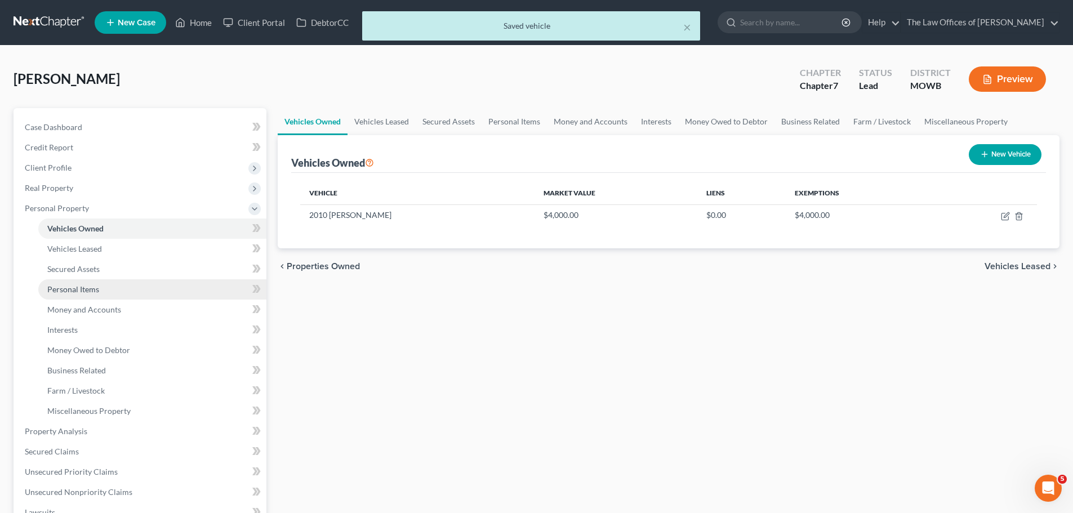
click at [104, 288] on link "Personal Items" at bounding box center [152, 289] width 228 height 20
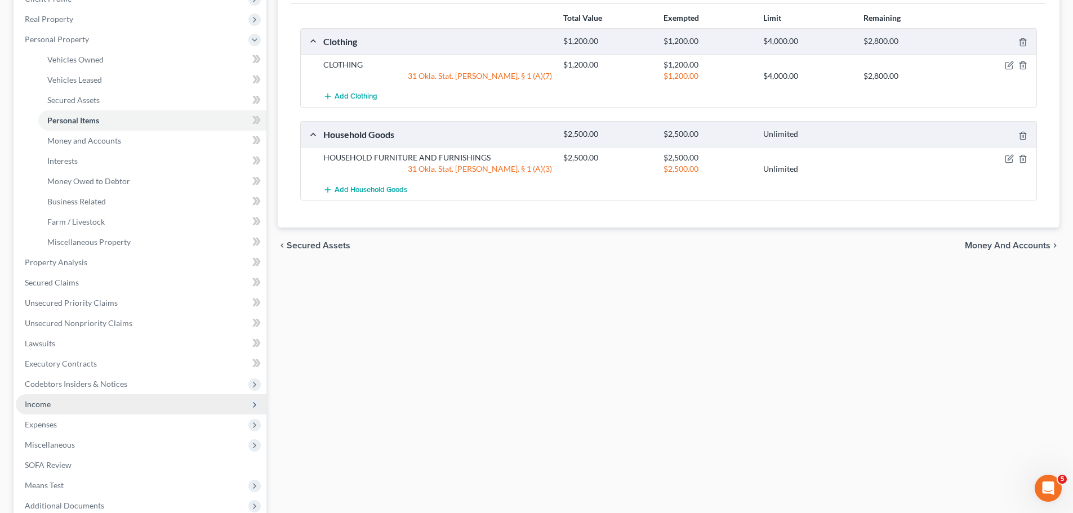
scroll to position [282, 0]
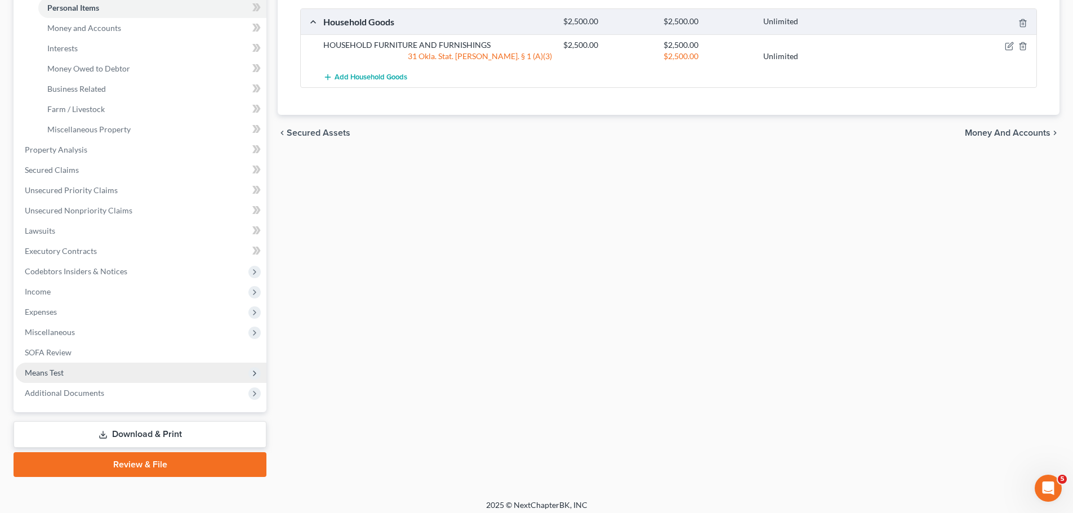
click at [100, 377] on span "Means Test" at bounding box center [141, 373] width 251 height 20
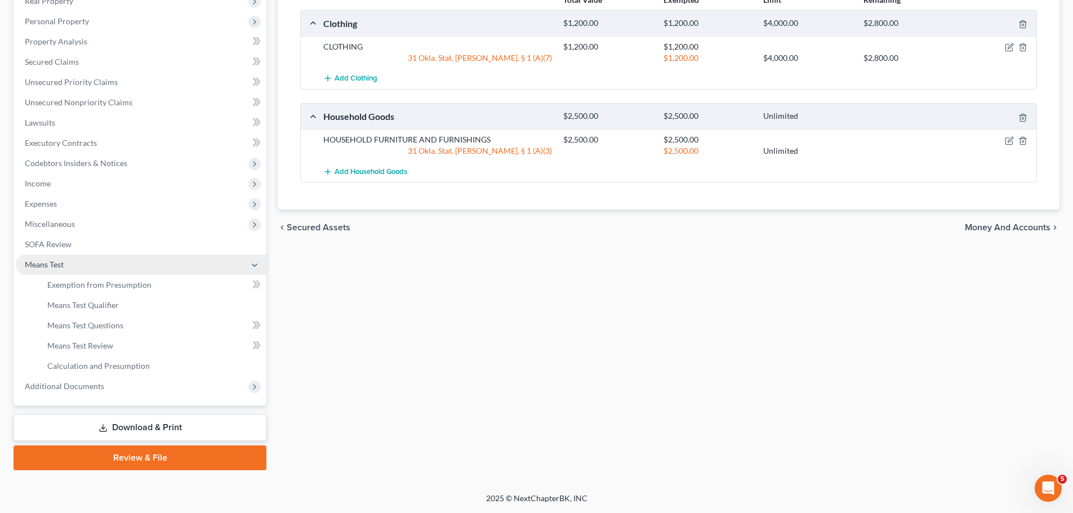
scroll to position [187, 0]
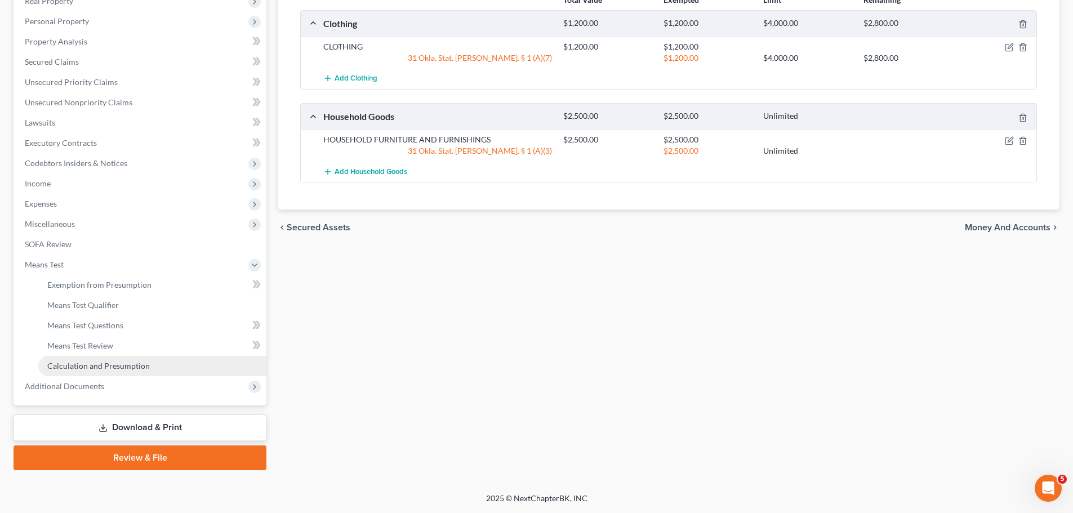
click at [128, 365] on span "Calculation and Presumption" at bounding box center [98, 366] width 102 height 10
